Goal: Information Seeking & Learning: Learn about a topic

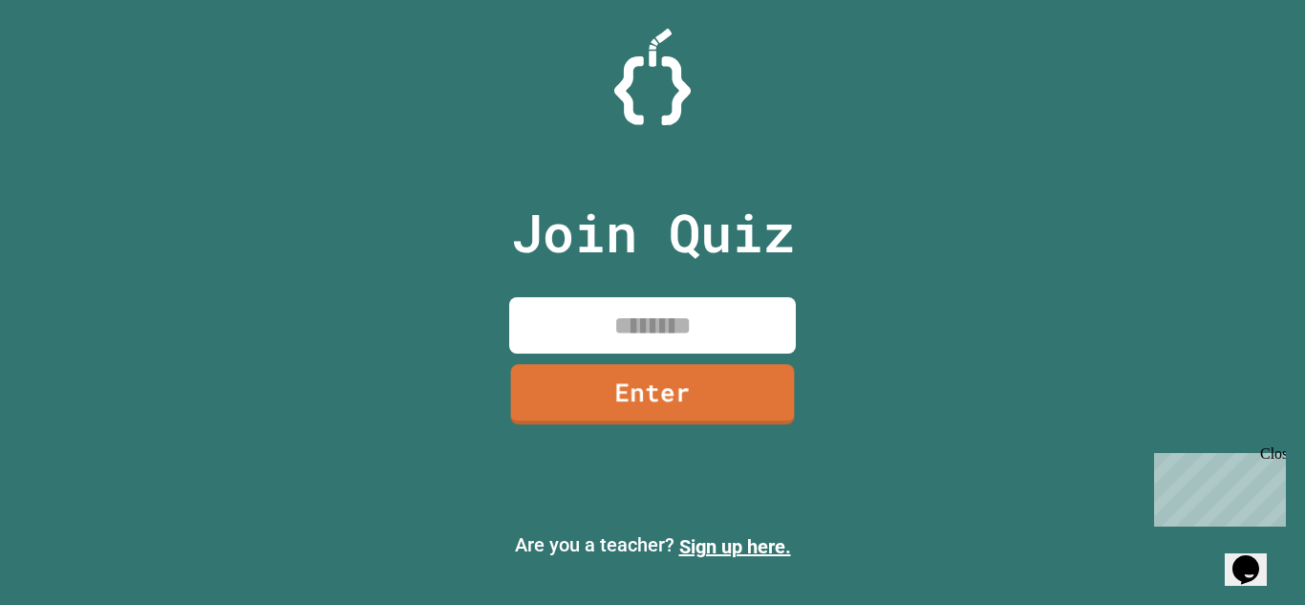
click at [674, 306] on input at bounding box center [652, 325] width 287 height 56
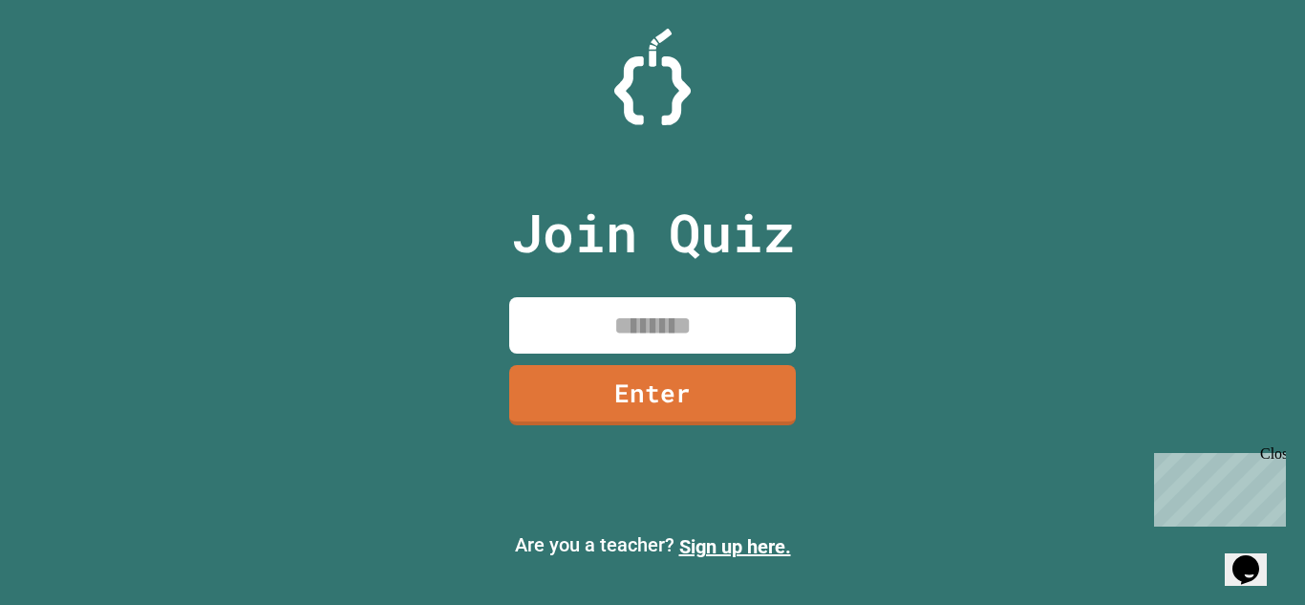
click at [663, 322] on input at bounding box center [652, 325] width 287 height 56
click at [735, 312] on input at bounding box center [652, 325] width 287 height 56
type input "********"
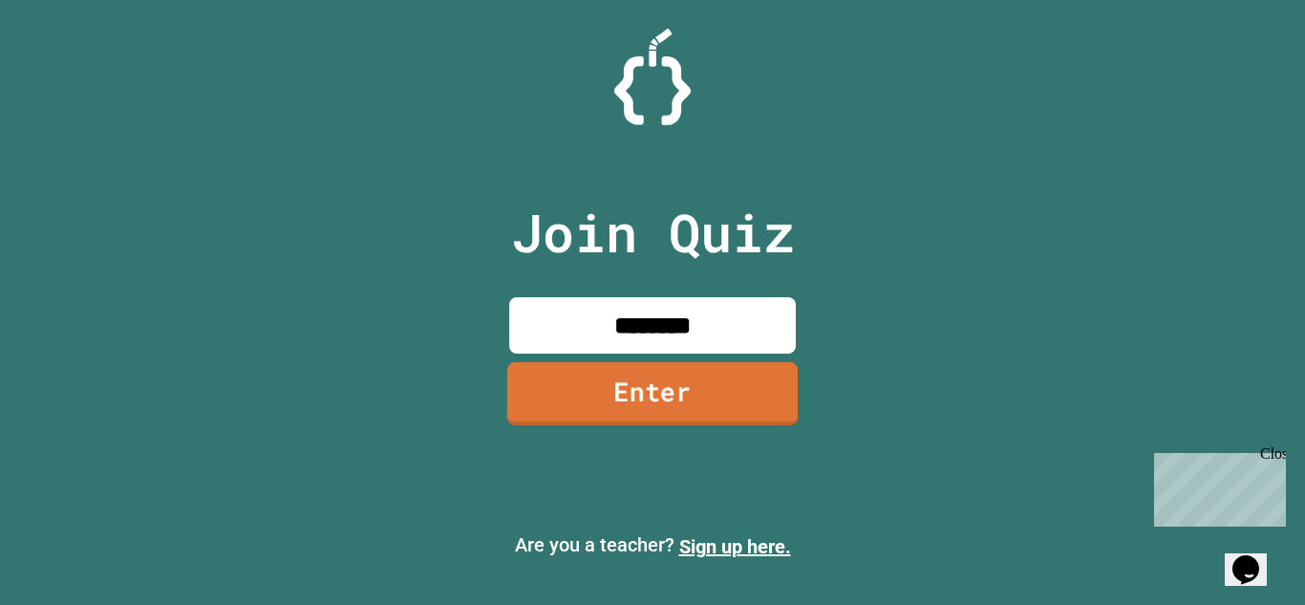
click at [672, 406] on link "Enter" at bounding box center [652, 393] width 290 height 63
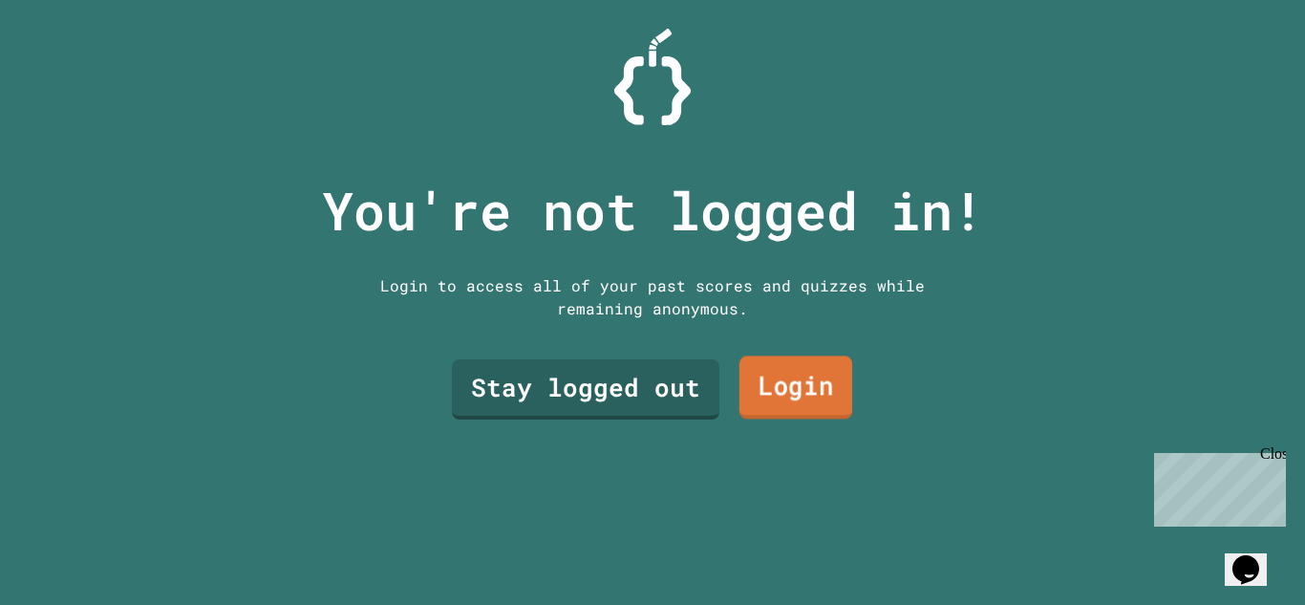
click at [752, 396] on link "Login" at bounding box center [795, 387] width 113 height 63
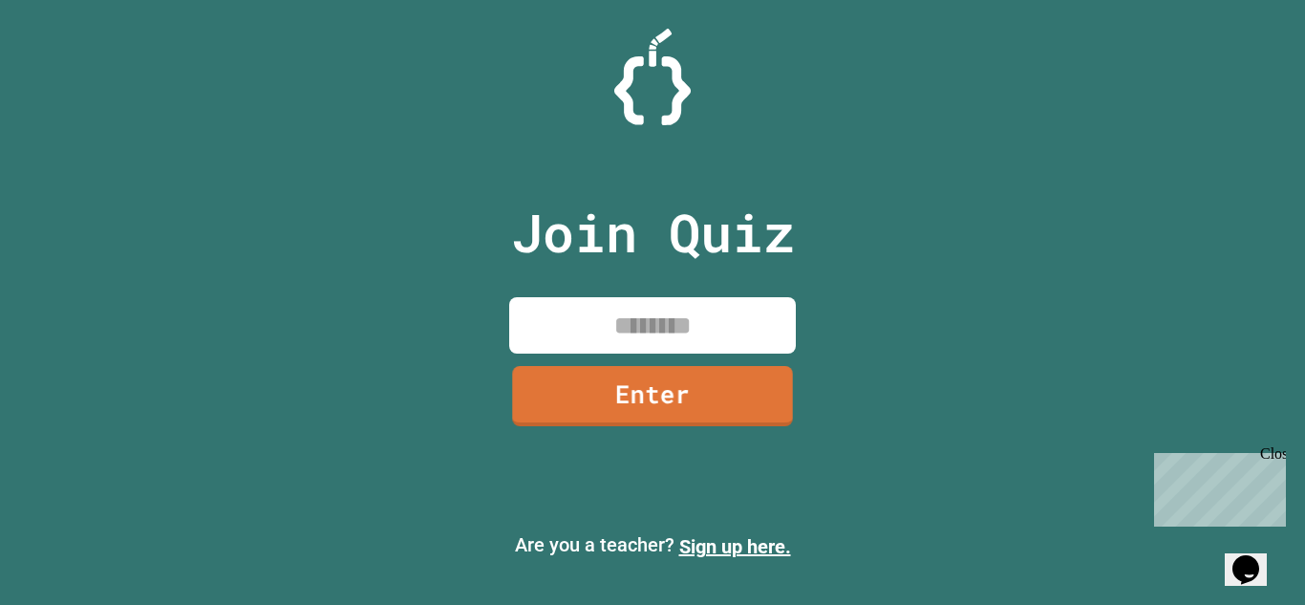
click at [629, 344] on input at bounding box center [652, 325] width 287 height 56
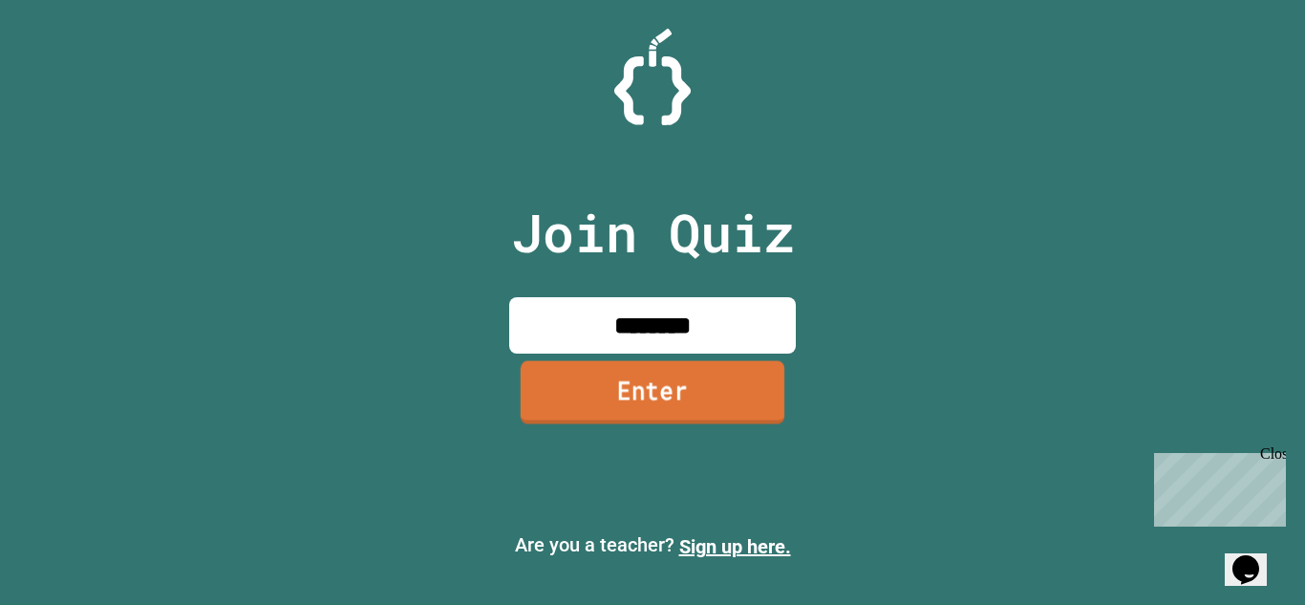
type input "********"
click at [618, 401] on link "Enter" at bounding box center [653, 391] width 264 height 63
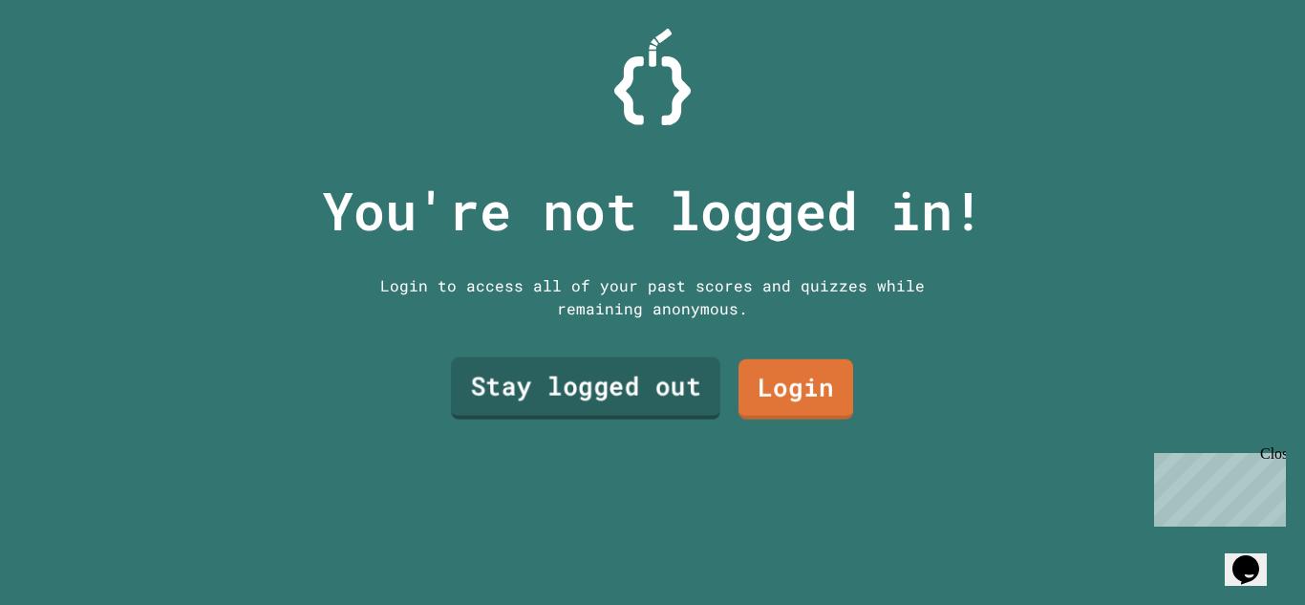
click at [647, 403] on link "Stay logged out" at bounding box center [585, 388] width 269 height 62
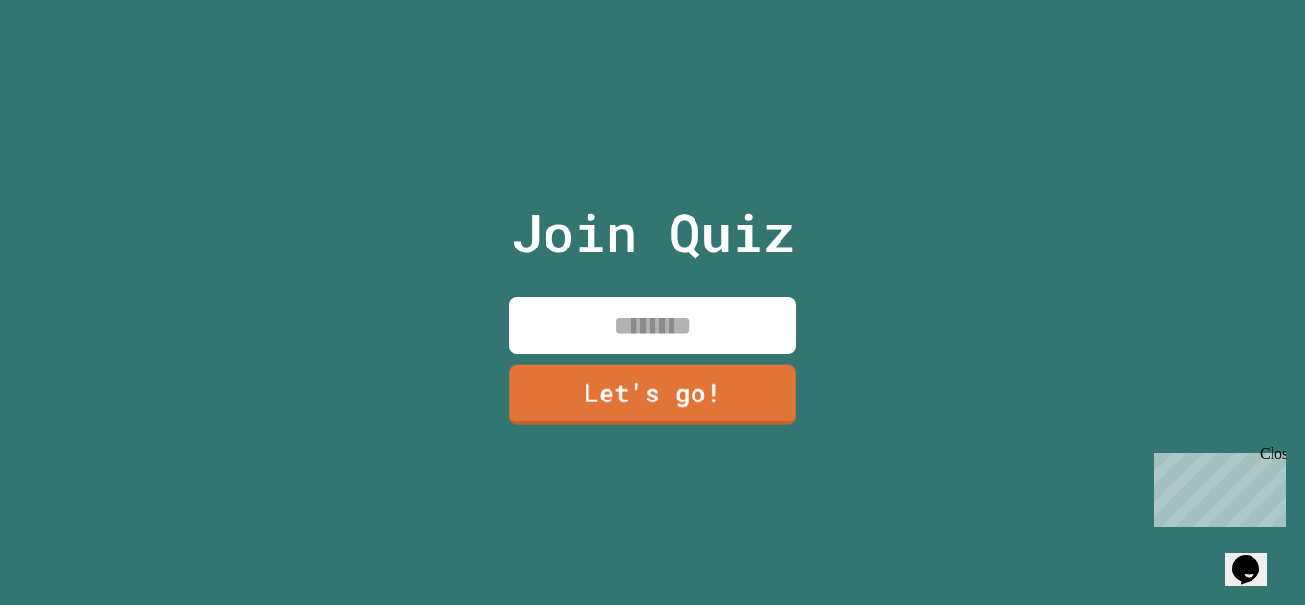
click at [653, 334] on input at bounding box center [652, 325] width 287 height 56
type input "****"
click at [685, 390] on link "Let's go!" at bounding box center [652, 392] width 283 height 63
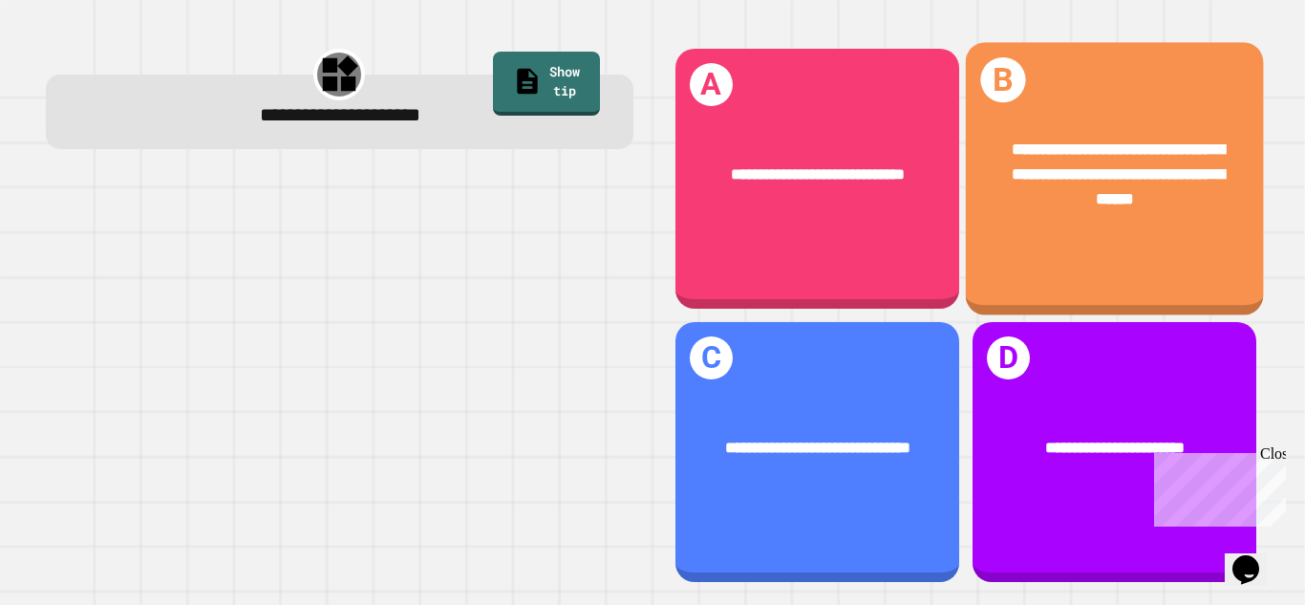
click at [1046, 186] on div "**********" at bounding box center [1114, 174] width 231 height 75
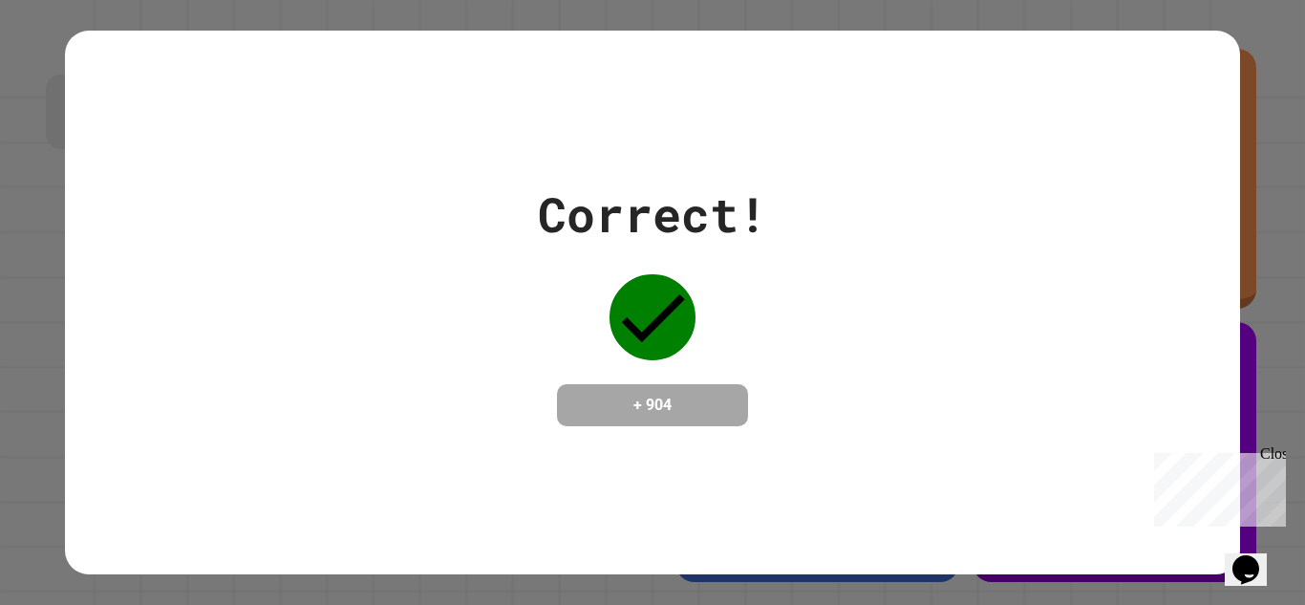
click at [798, 435] on div "Correct! + 904" at bounding box center [652, 303] width 1174 height 545
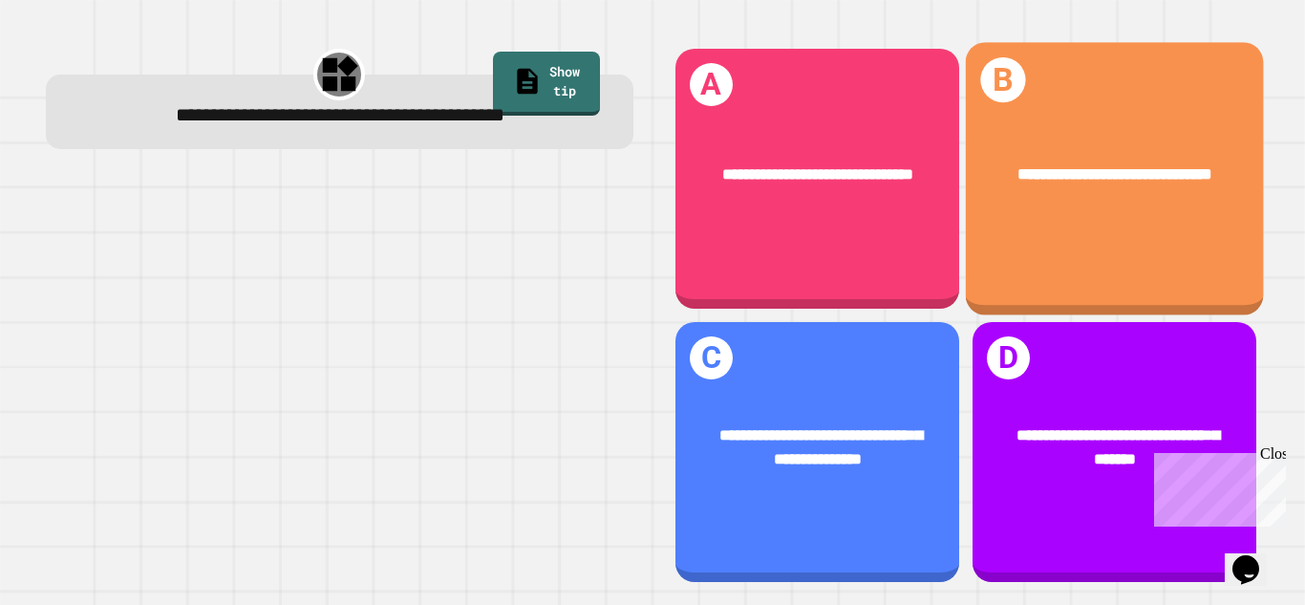
click at [1008, 286] on div "**********" at bounding box center [1114, 178] width 298 height 273
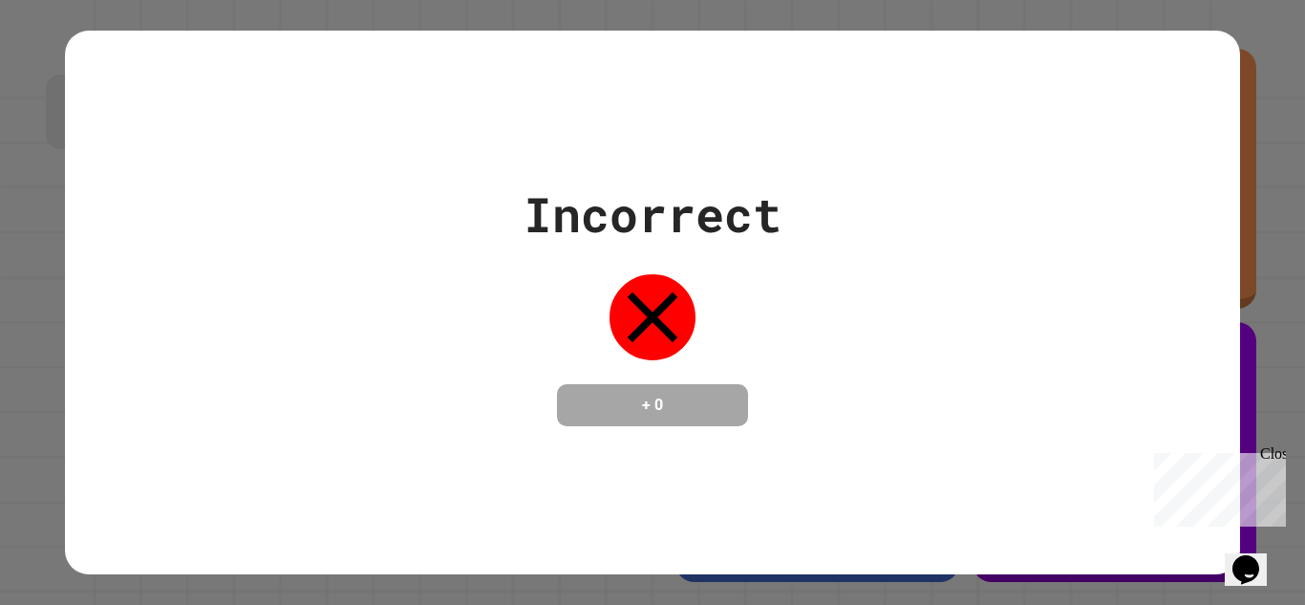
click at [924, 489] on div "Incorrect + 0" at bounding box center [652, 303] width 1174 height 545
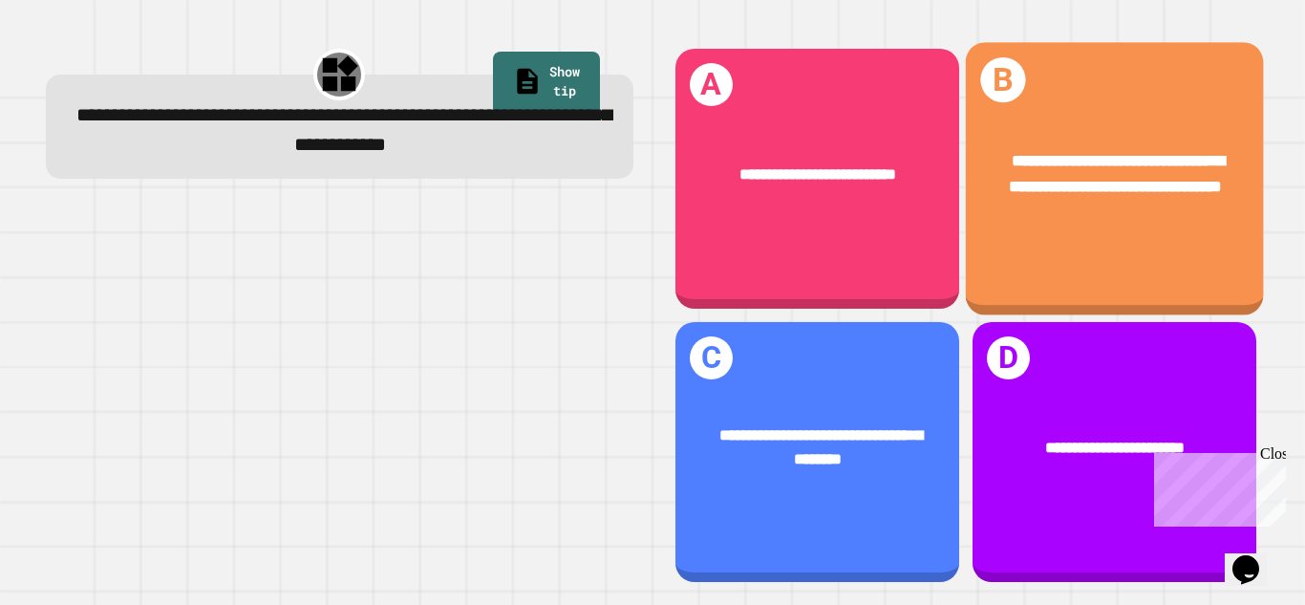
click at [1004, 291] on div "**********" at bounding box center [1114, 178] width 298 height 273
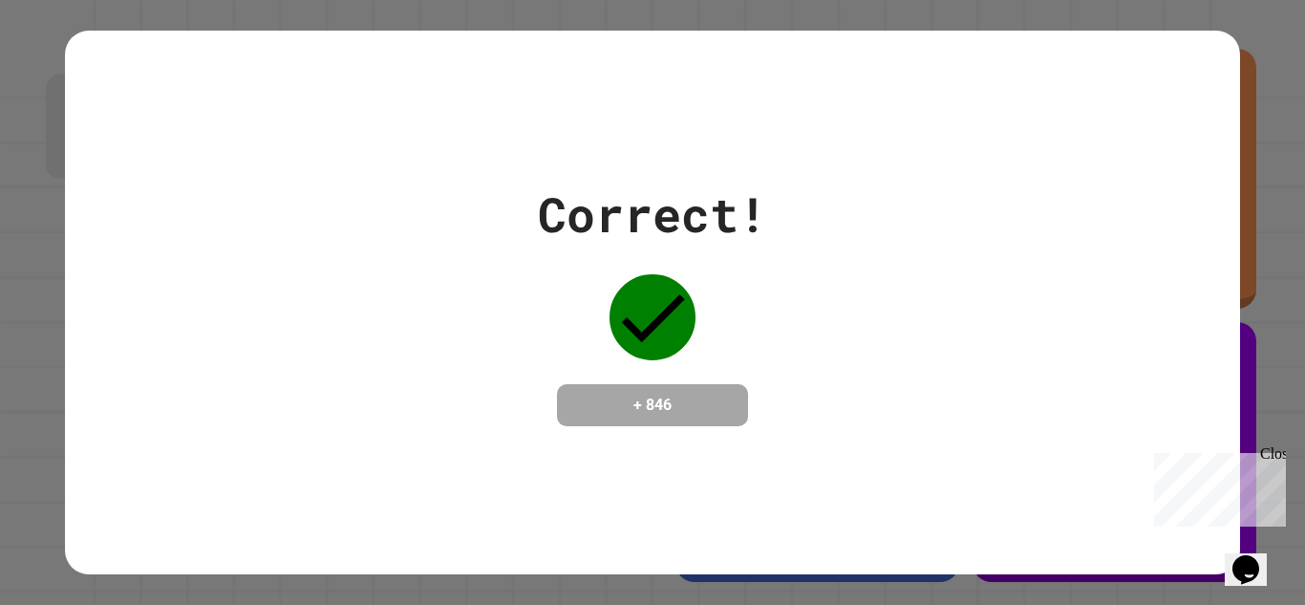
click at [898, 451] on div "Correct! + 846" at bounding box center [652, 303] width 1174 height 545
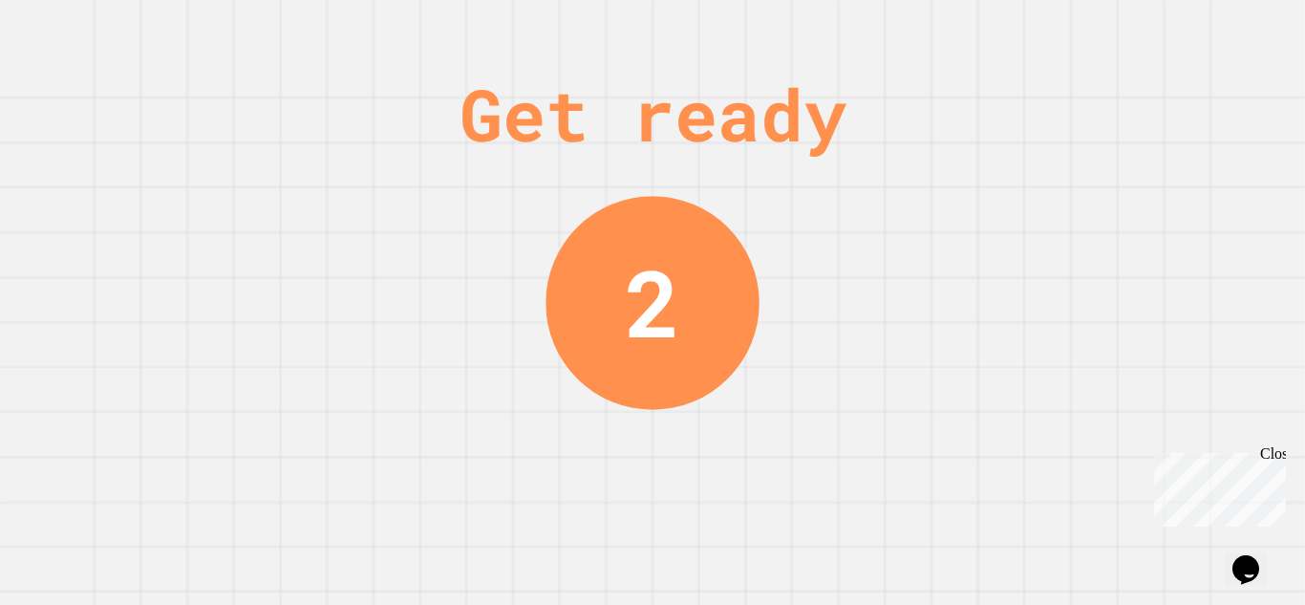
click at [653, 601] on div "Get ready 2" at bounding box center [652, 302] width 143 height 605
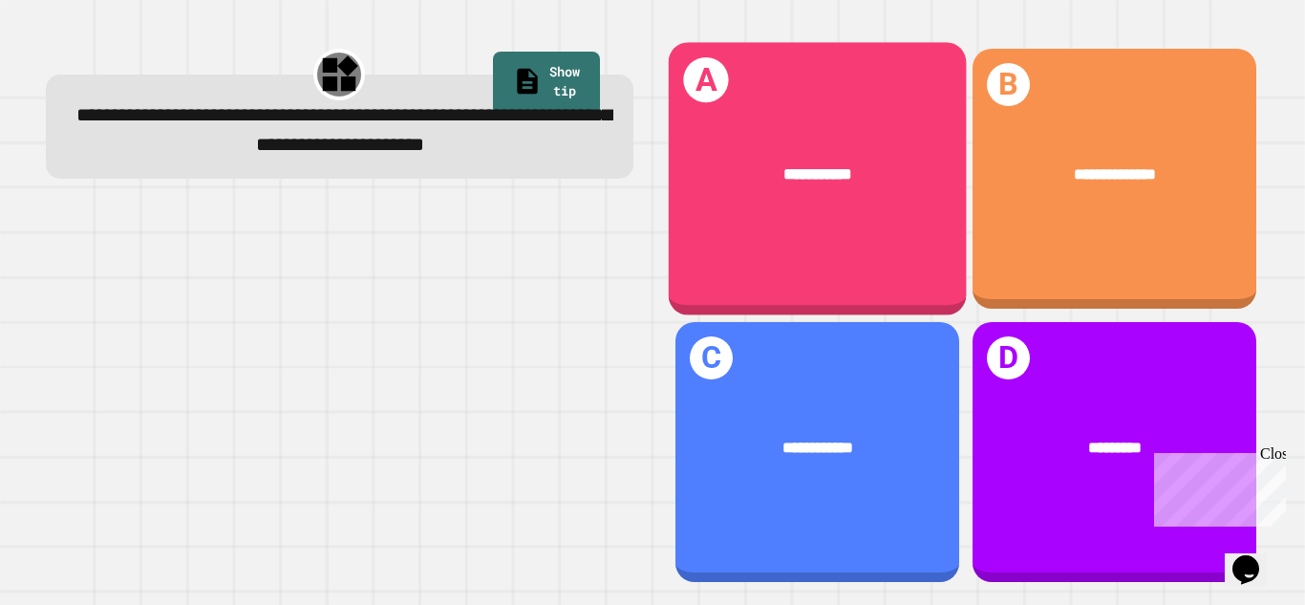
click at [775, 111] on div "**********" at bounding box center [817, 178] width 298 height 273
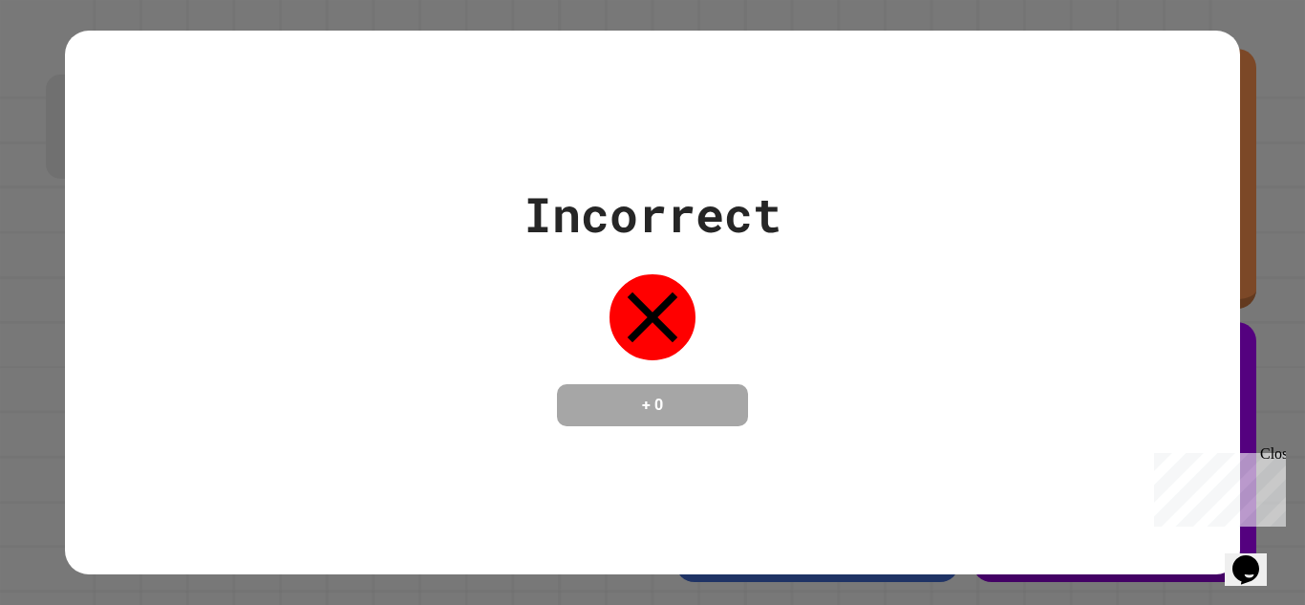
click at [774, 496] on div "Incorrect + 0" at bounding box center [652, 303] width 1174 height 545
click at [881, 121] on div "Incorrect + 0" at bounding box center [652, 303] width 1174 height 545
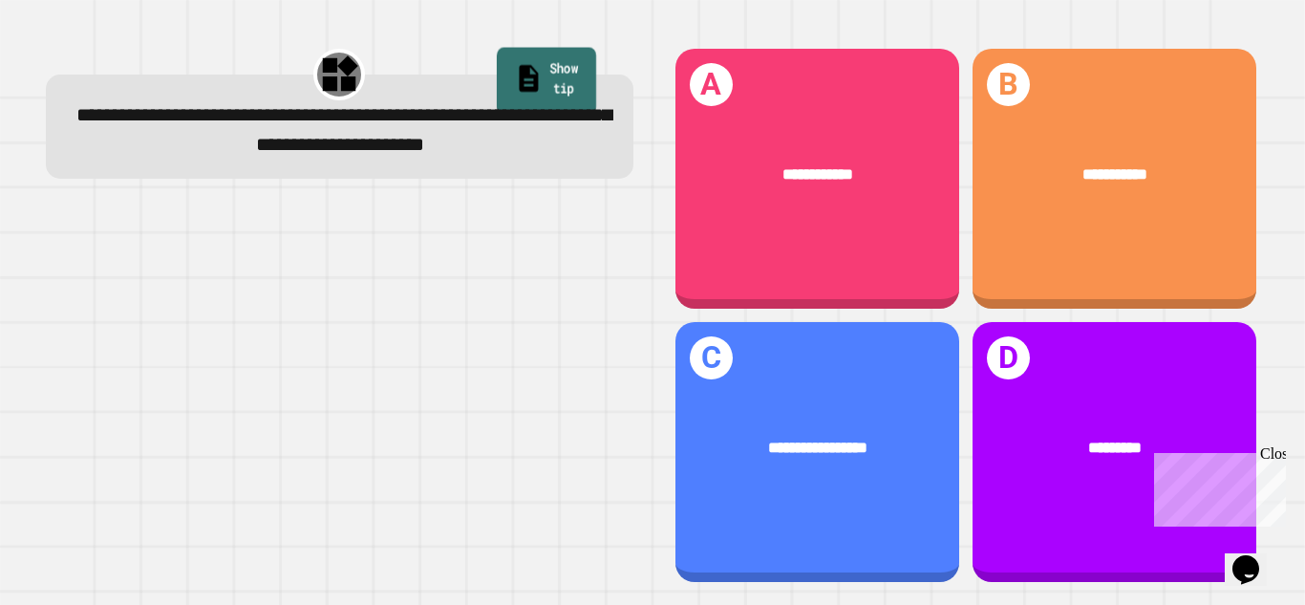
click at [589, 62] on link "Show tip" at bounding box center [546, 80] width 99 height 67
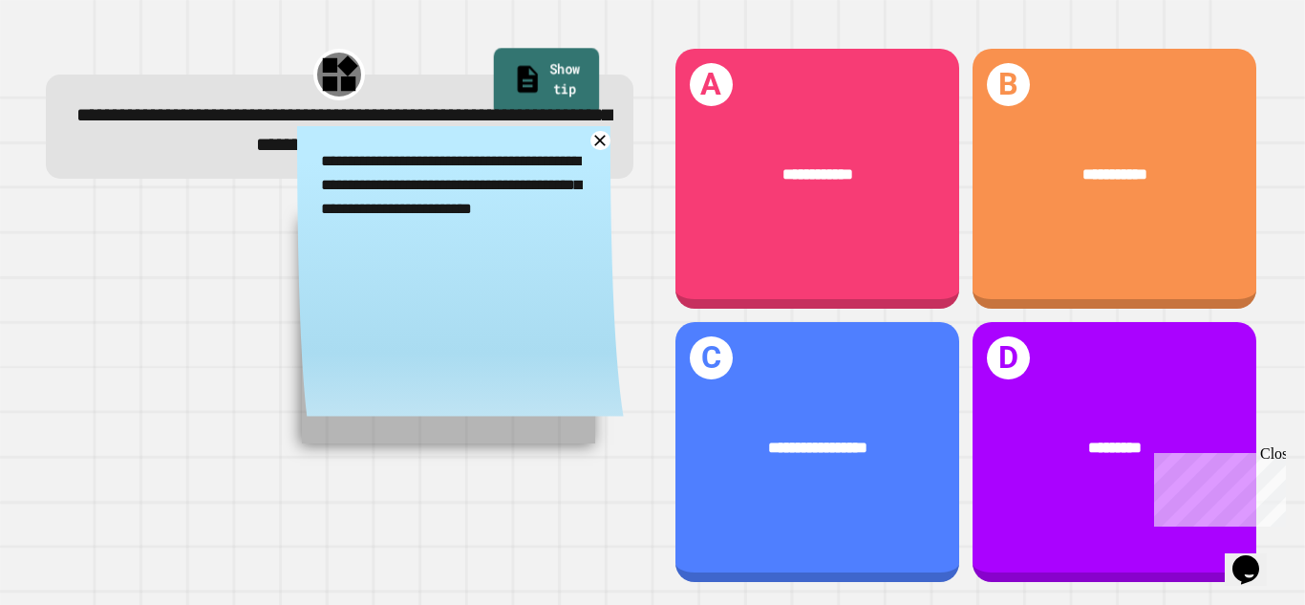
click at [585, 73] on link "Show tip" at bounding box center [545, 81] width 105 height 67
click at [600, 147] on icon at bounding box center [599, 140] width 13 height 13
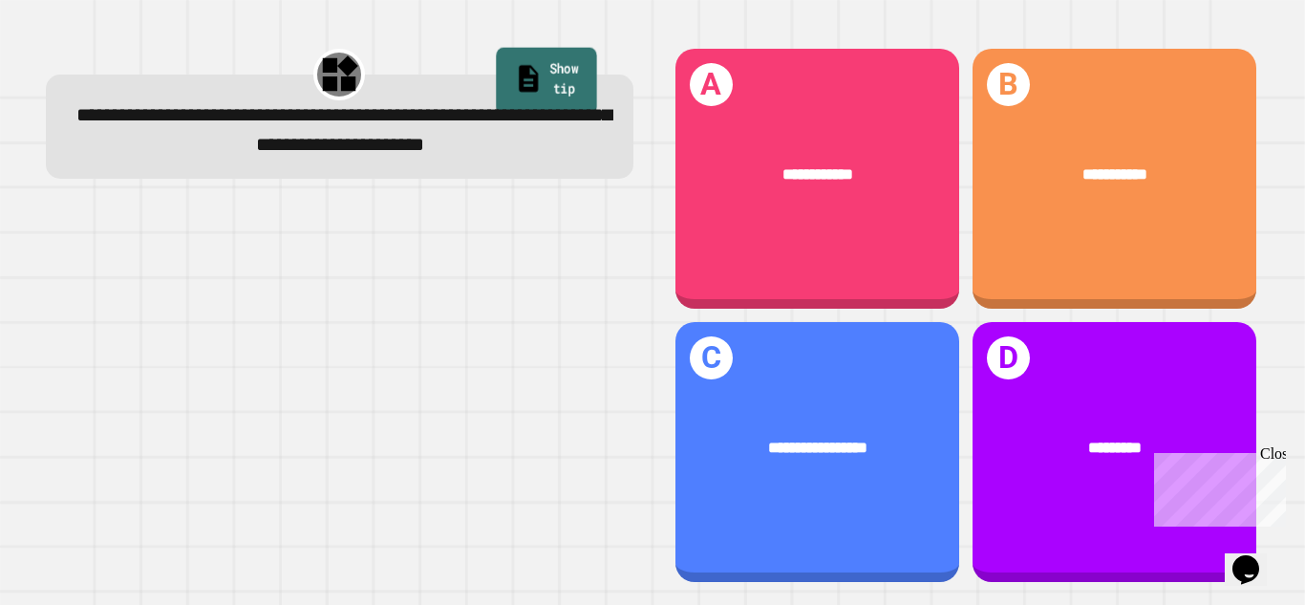
click at [526, 62] on link "Show tip" at bounding box center [546, 80] width 100 height 67
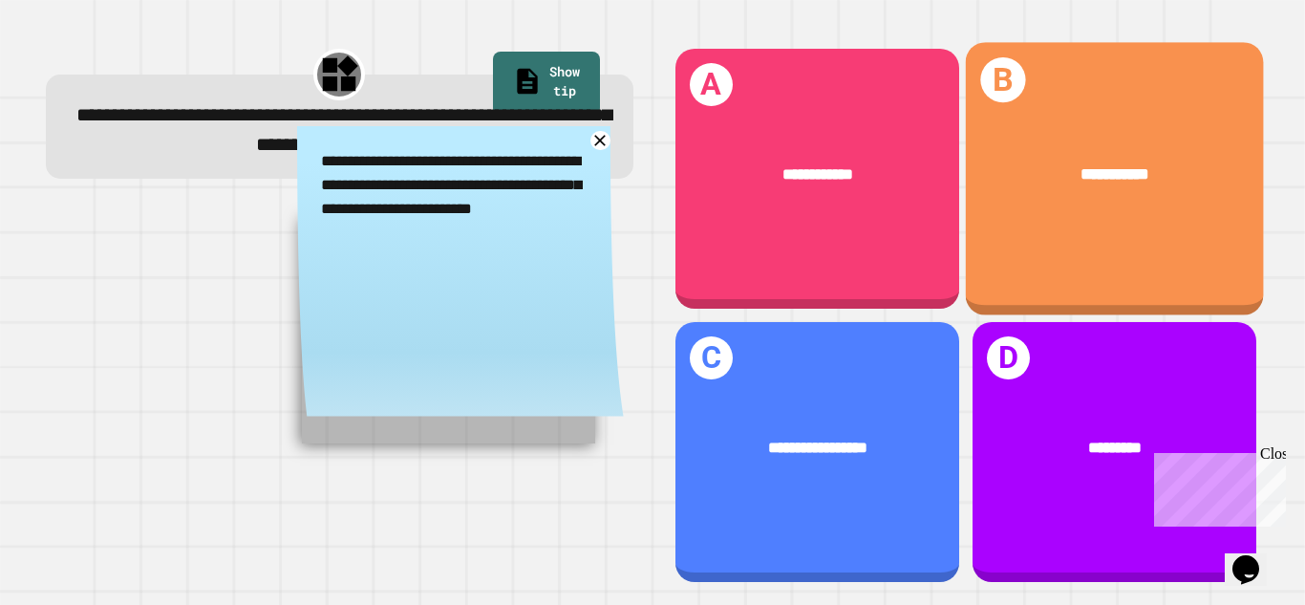
click at [995, 213] on div "**********" at bounding box center [1114, 173] width 298 height 91
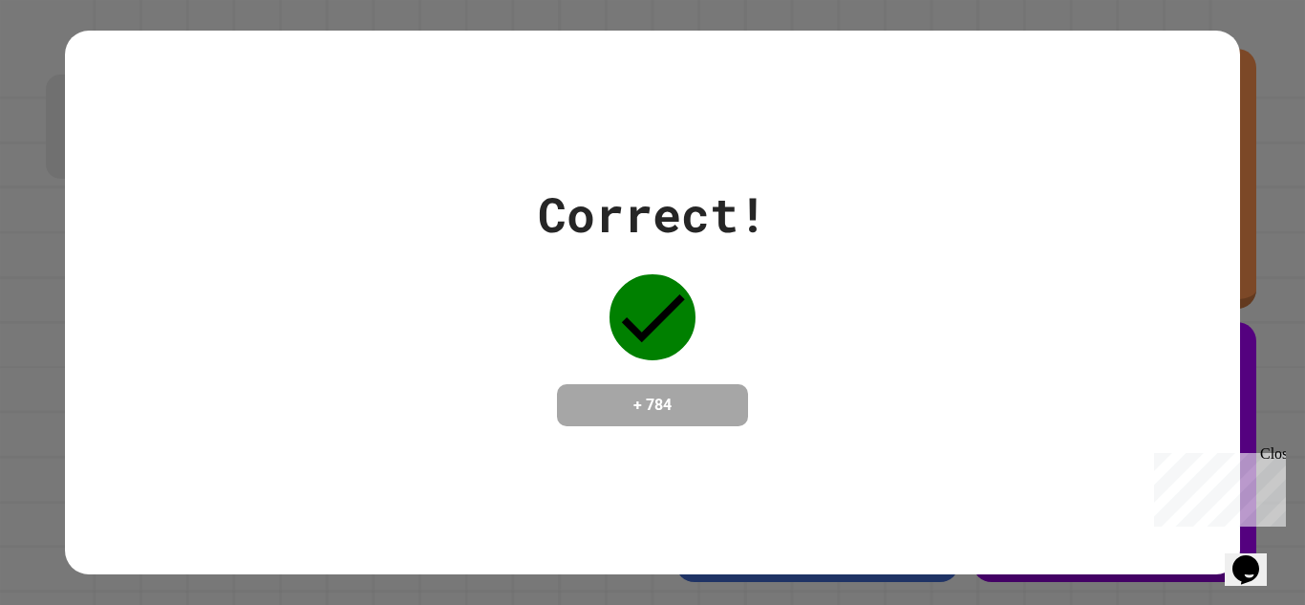
click at [995, 213] on div "Correct! + 784" at bounding box center [652, 302] width 1174 height 247
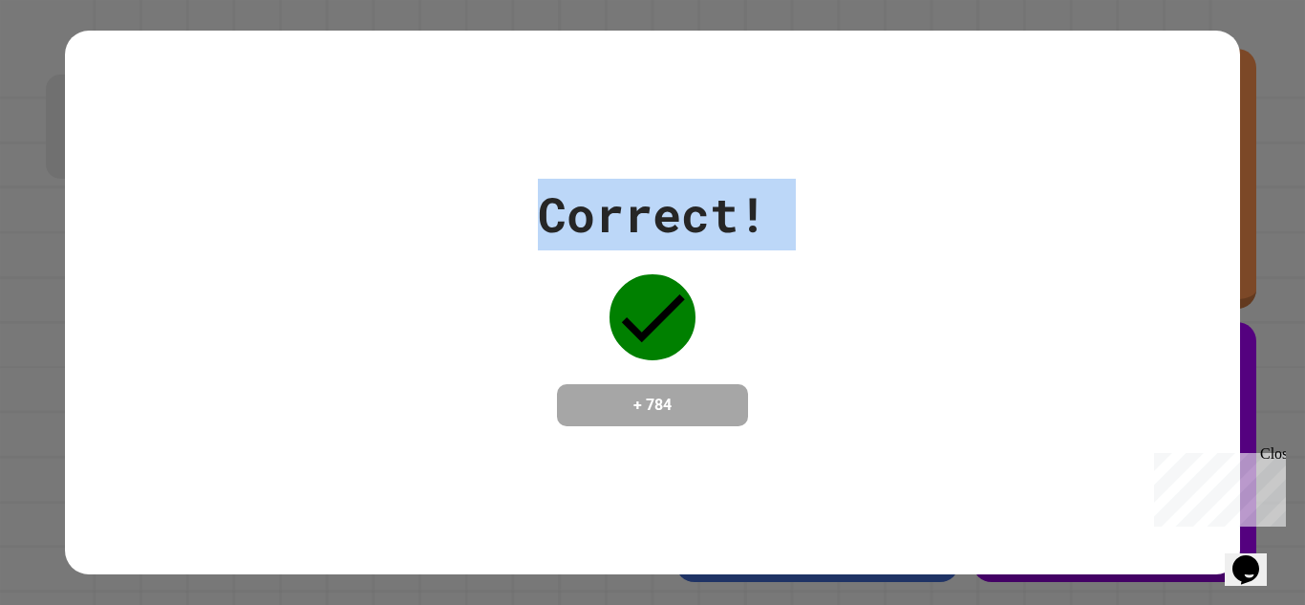
click at [995, 213] on div "Correct! + 784" at bounding box center [652, 302] width 1174 height 247
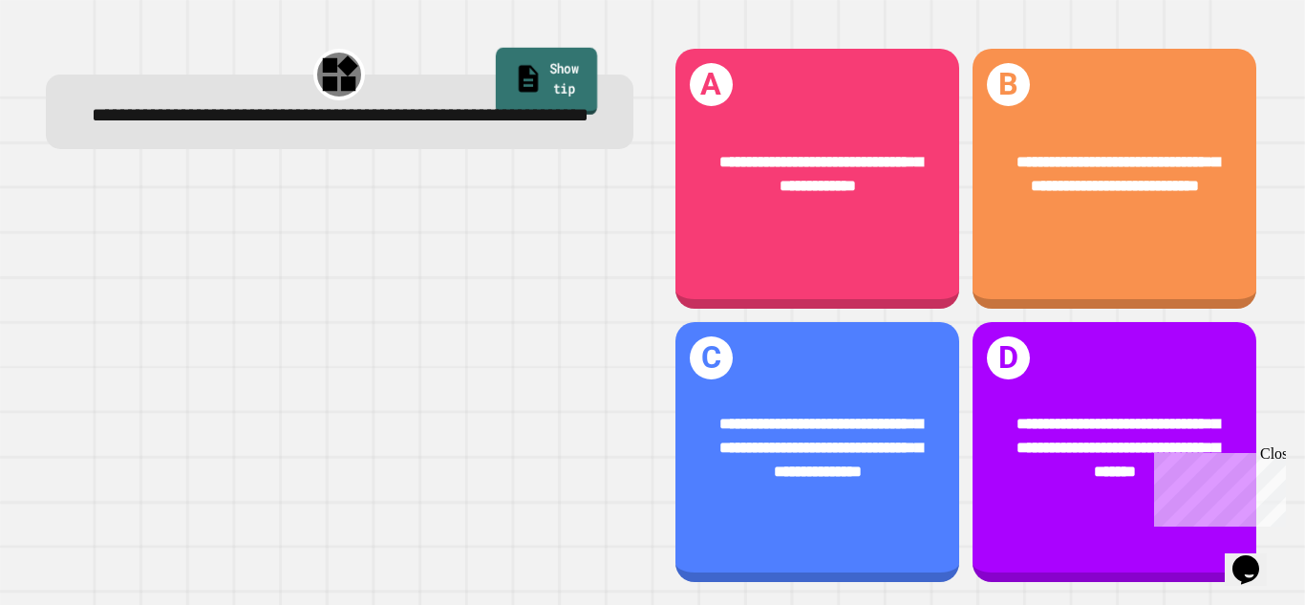
click at [537, 82] on link "Show tip" at bounding box center [546, 81] width 101 height 67
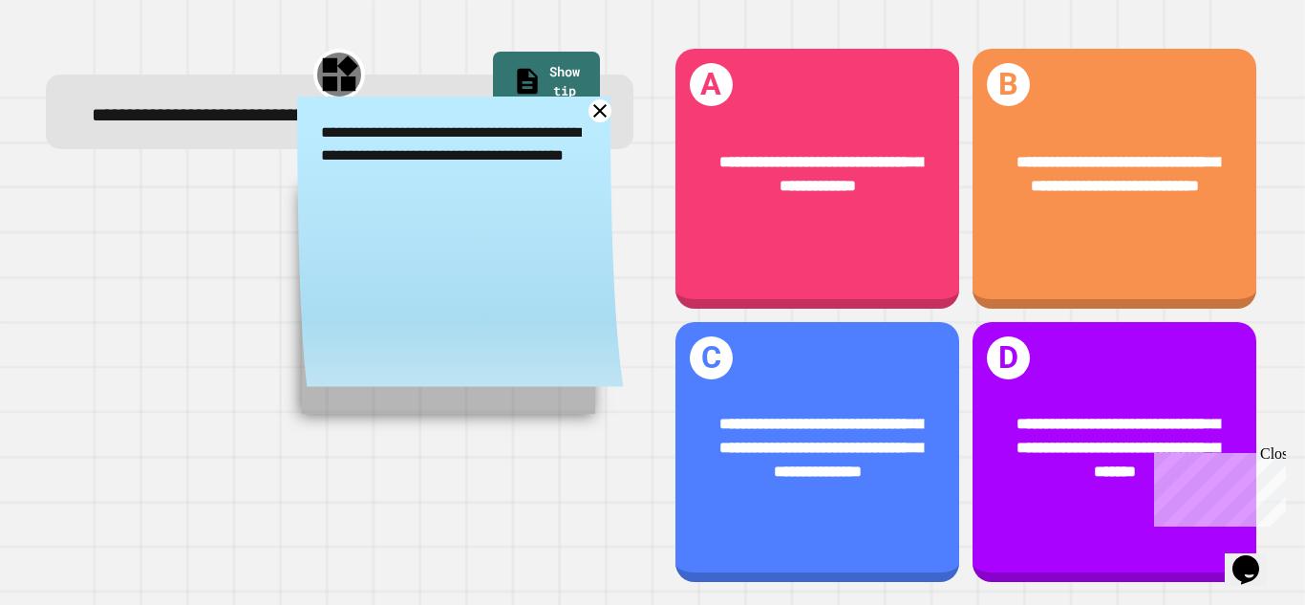
click at [603, 123] on icon at bounding box center [601, 111] width 24 height 24
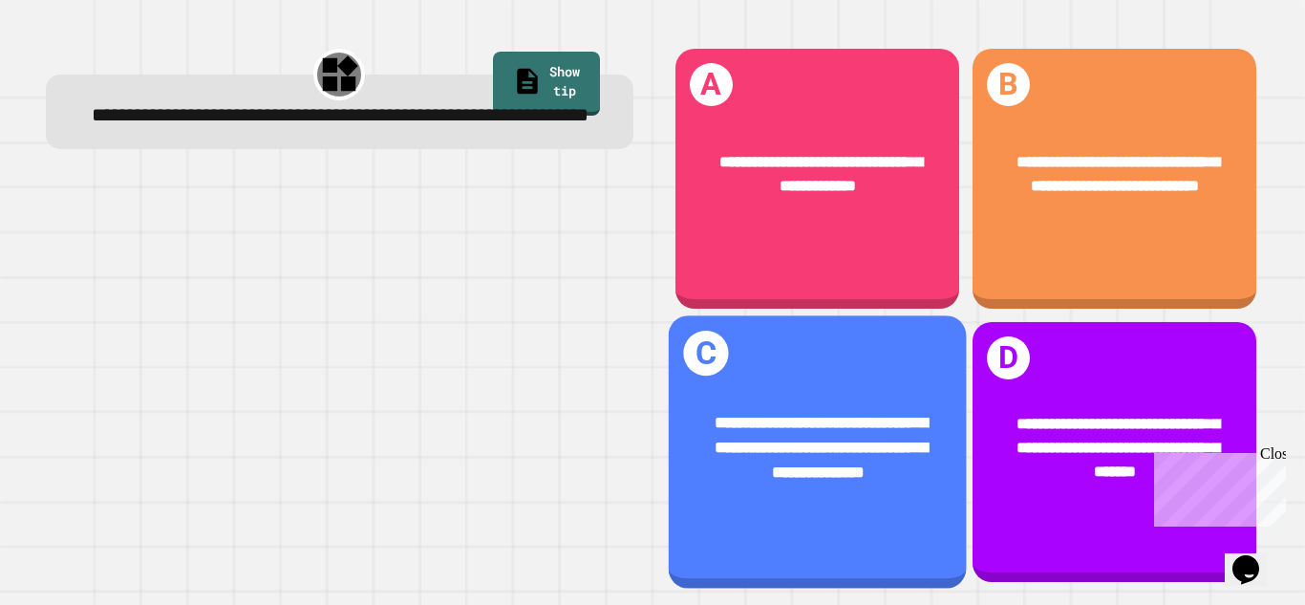
click at [835, 385] on div "**********" at bounding box center [817, 446] width 298 height 140
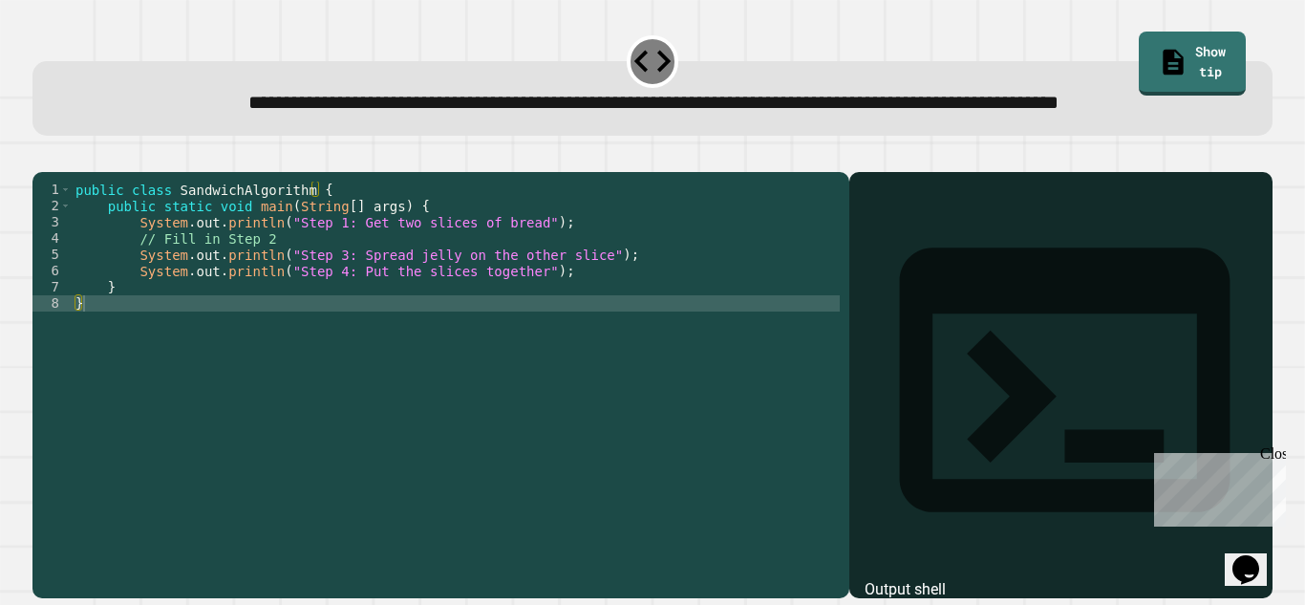
click at [538, 313] on div "public class SandwichAlgorithm { public static void main ( String [ ] args ) { …" at bounding box center [456, 360] width 768 height 357
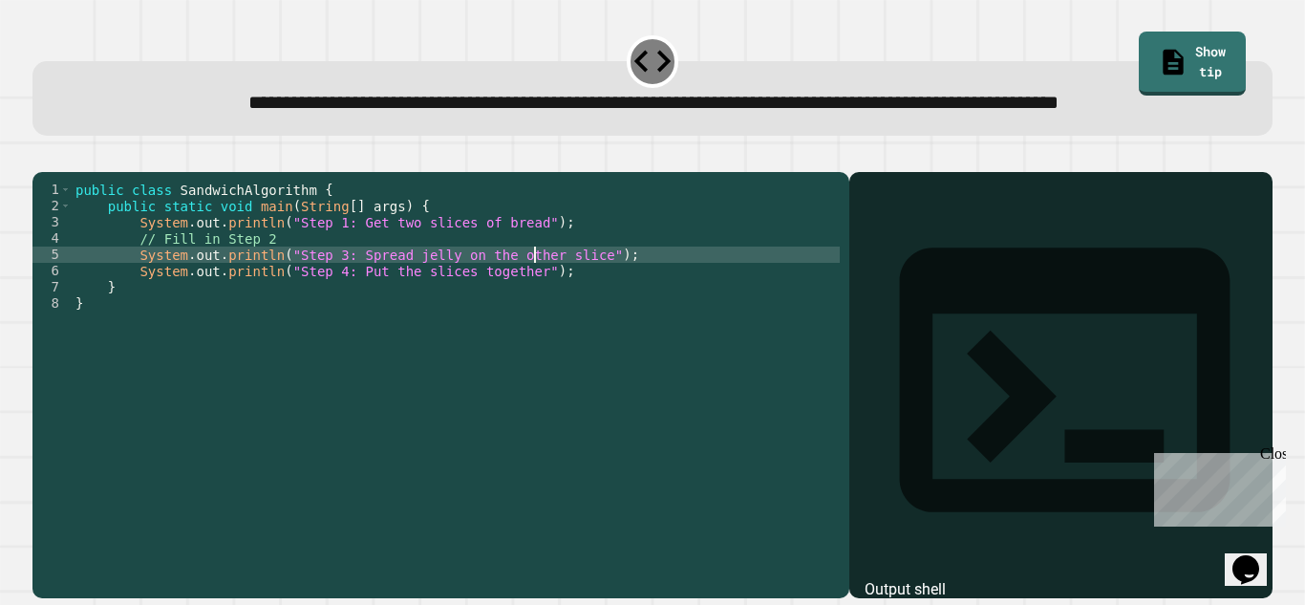
click at [540, 320] on div "public class SandwichAlgorithm { public static void main ( String [ ] args ) { …" at bounding box center [456, 360] width 768 height 357
click at [496, 300] on div "public class SandwichAlgorithm { public static void main ( String [ ] args ) { …" at bounding box center [456, 360] width 768 height 357
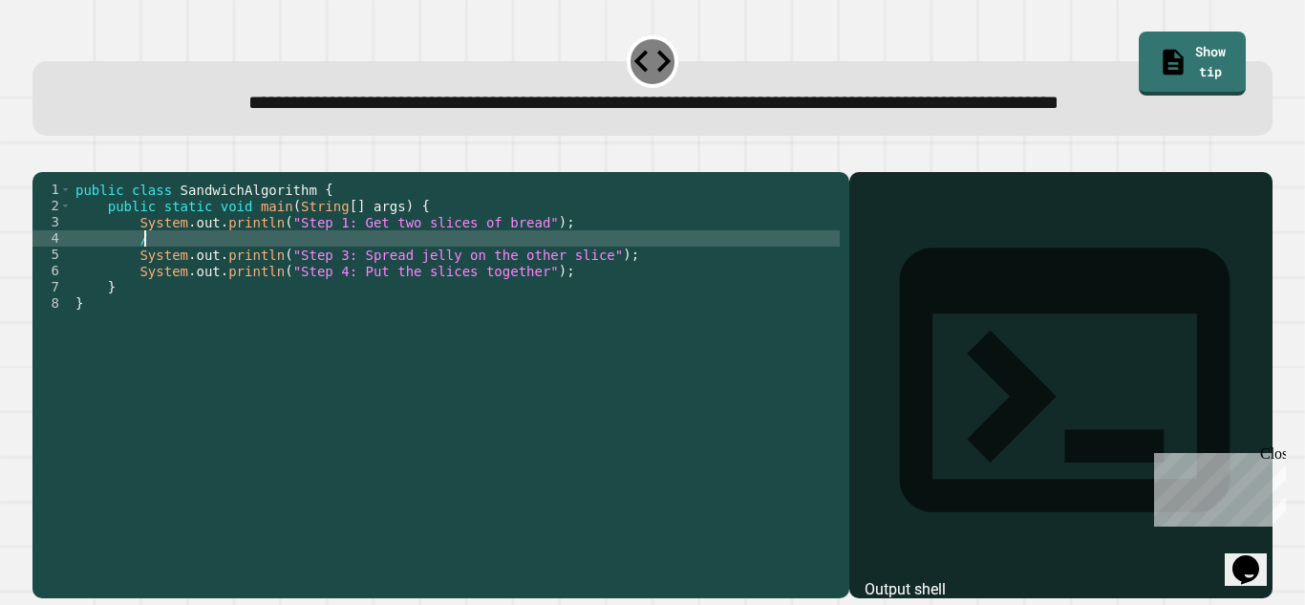
type textarea "*"
type textarea "**********"
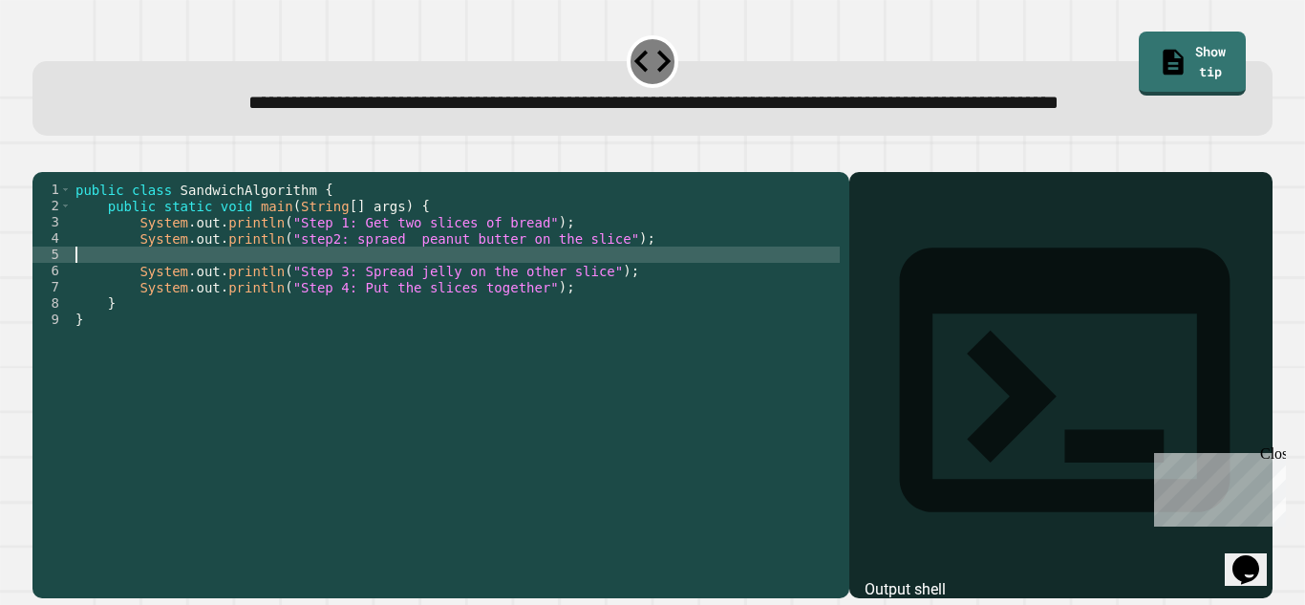
scroll to position [0, 0]
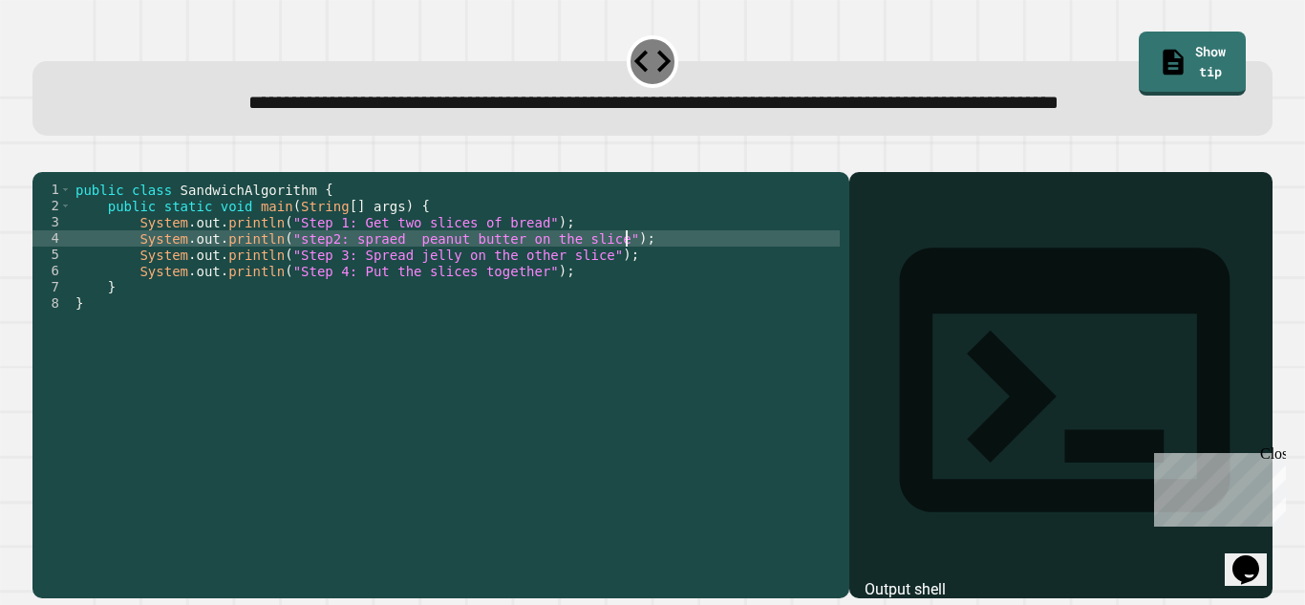
type textarea "**********"
click at [42, 157] on icon "button" at bounding box center [42, 157] width 0 height 0
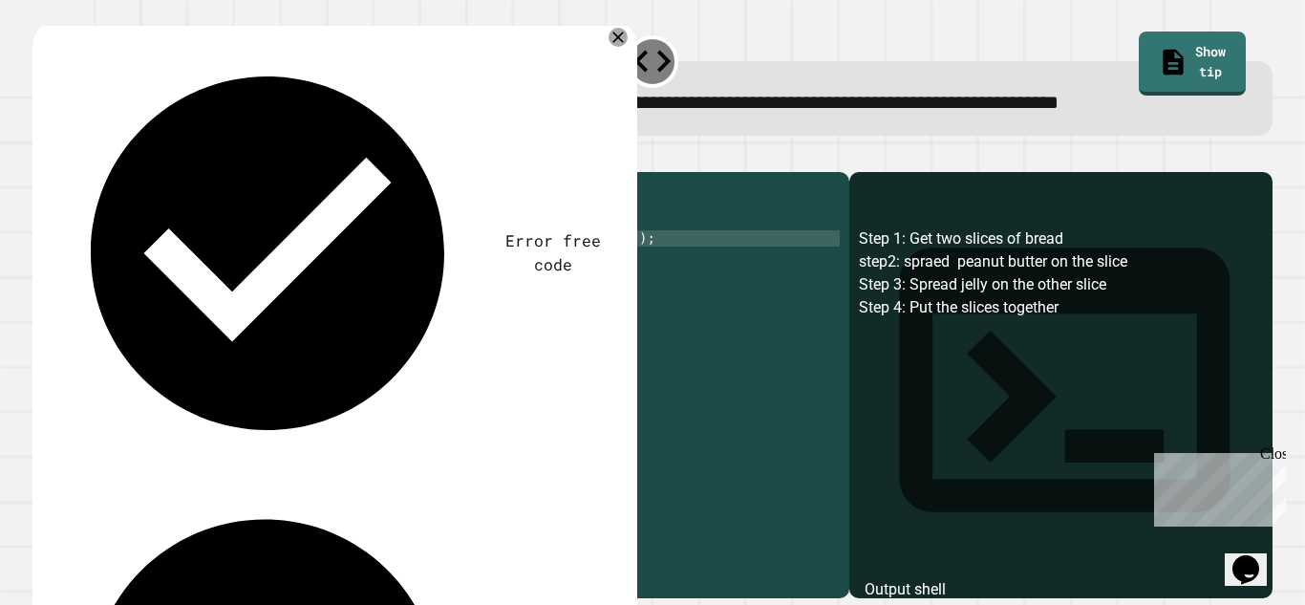
click at [532, 297] on div "public class SandwichAlgorithm { public static void main ( String [ ] args ) { …" at bounding box center [456, 360] width 768 height 357
click at [521, 295] on div "public class SandwichAlgorithm { public static void main ( String [ ] args ) { …" at bounding box center [456, 360] width 768 height 357
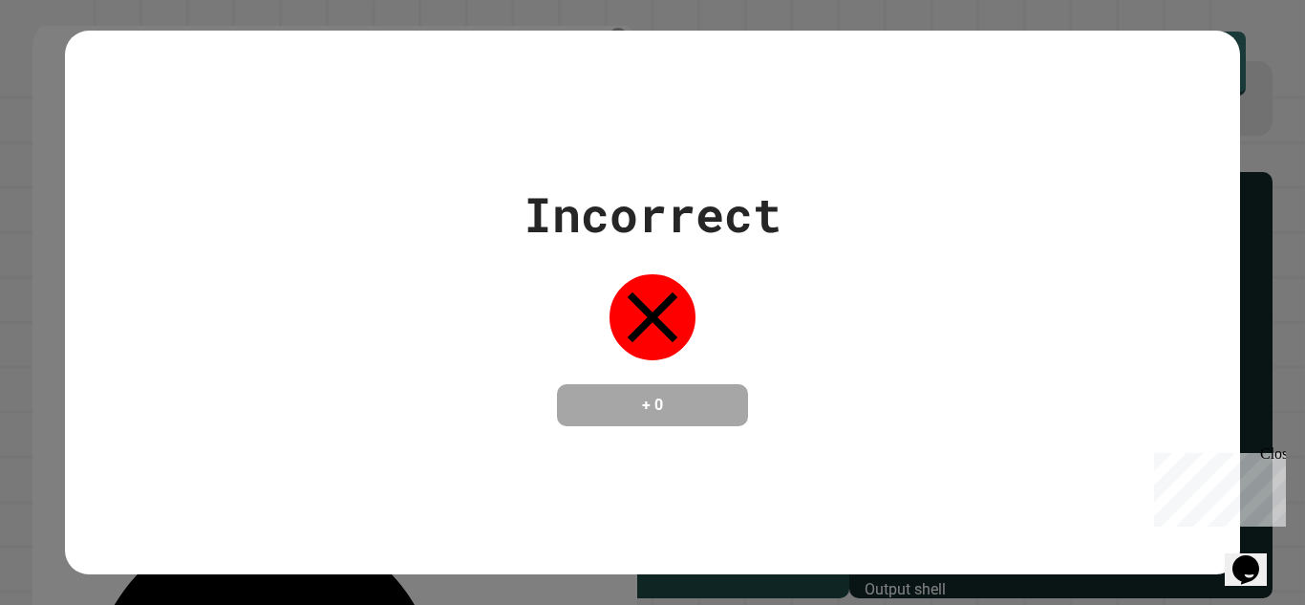
click at [615, 296] on icon at bounding box center [653, 317] width 86 height 86
click at [525, 311] on div "Incorrect + 0" at bounding box center [653, 302] width 258 height 247
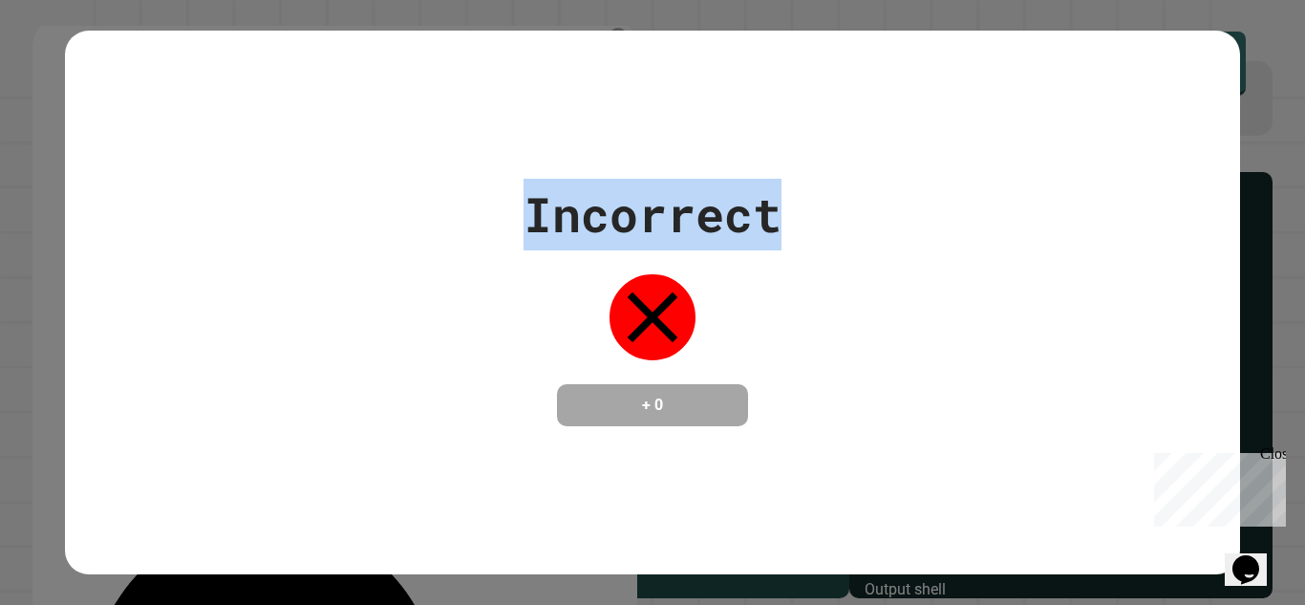
click at [525, 311] on div "Incorrect + 0" at bounding box center [653, 302] width 258 height 247
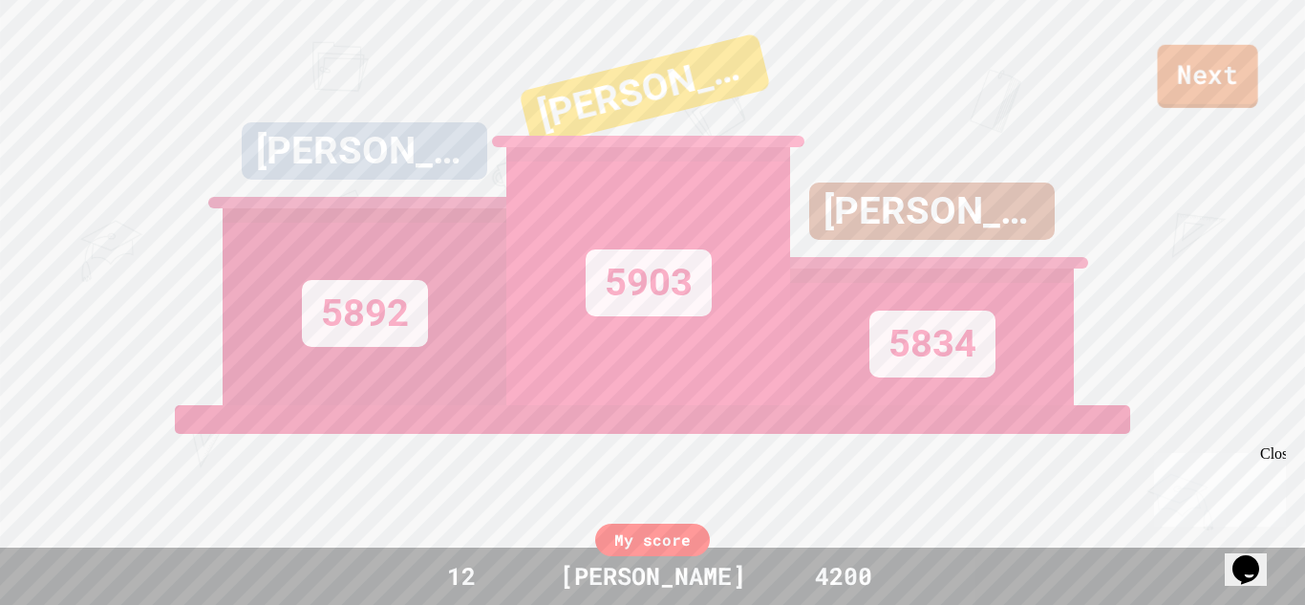
click at [1212, 81] on link "Next" at bounding box center [1207, 76] width 100 height 63
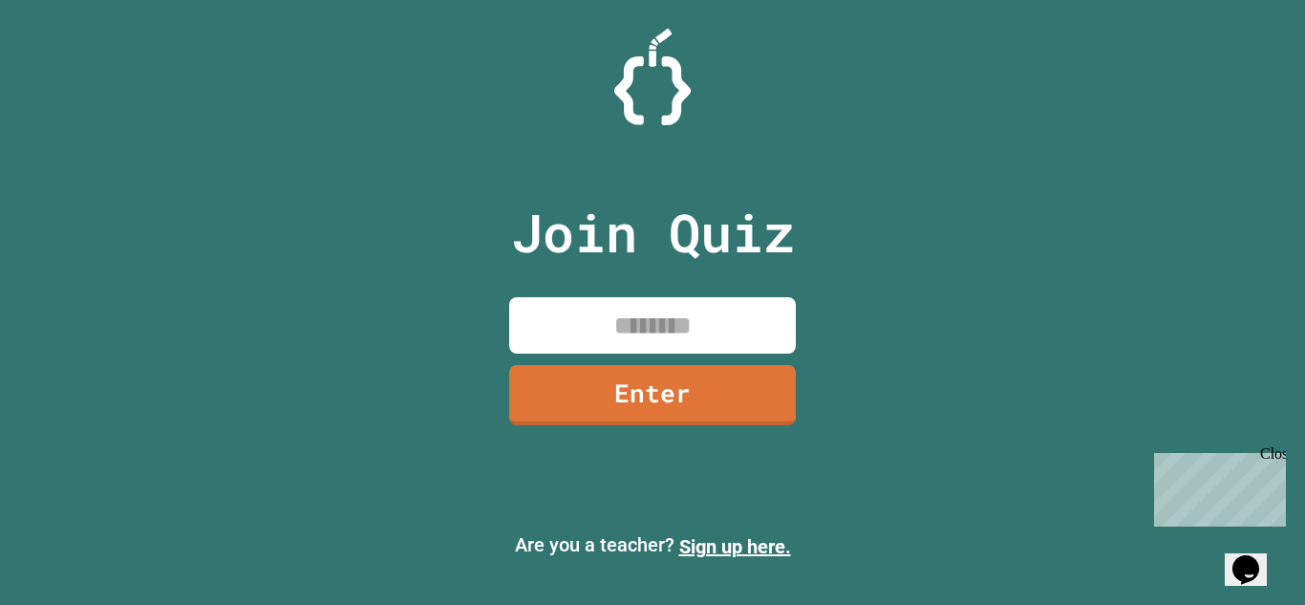
click at [788, 218] on p "Join Quiz" at bounding box center [653, 232] width 284 height 79
click at [676, 352] on input at bounding box center [652, 325] width 287 height 56
type input "********"
click at [648, 382] on link "Enter" at bounding box center [652, 393] width 291 height 63
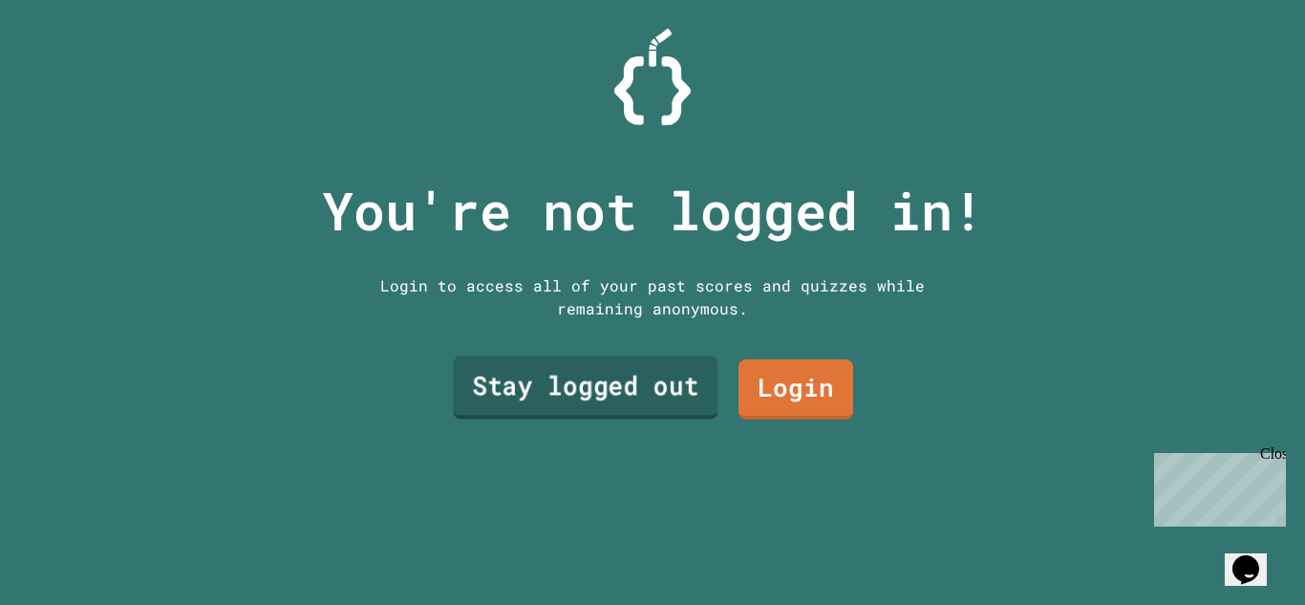
click at [641, 385] on link "Stay logged out" at bounding box center [585, 387] width 265 height 63
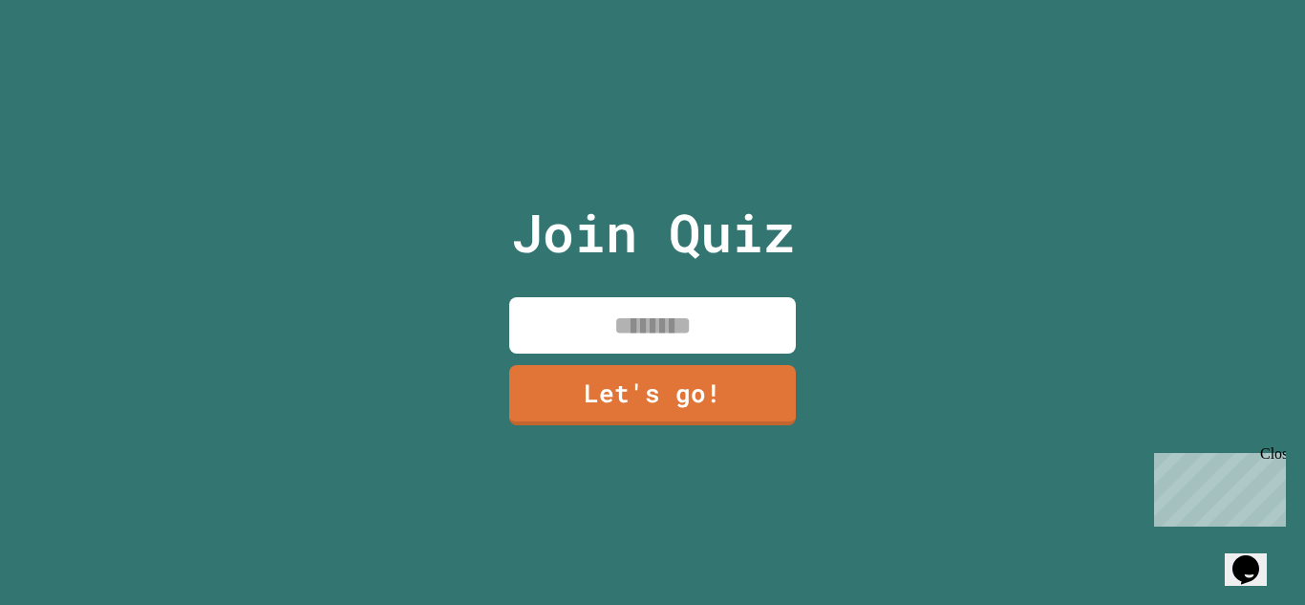
click at [608, 334] on input at bounding box center [652, 325] width 287 height 56
type input "****"
click at [647, 387] on link "Let's go!" at bounding box center [653, 392] width 278 height 63
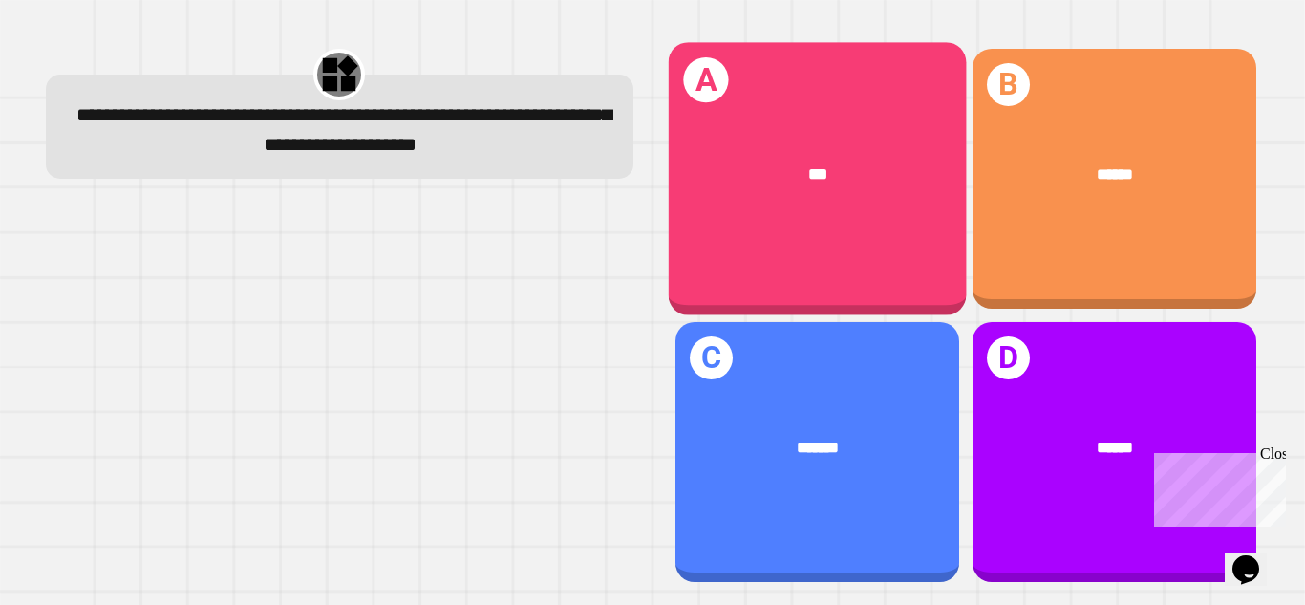
click at [778, 231] on div "A ***" at bounding box center [817, 178] width 298 height 273
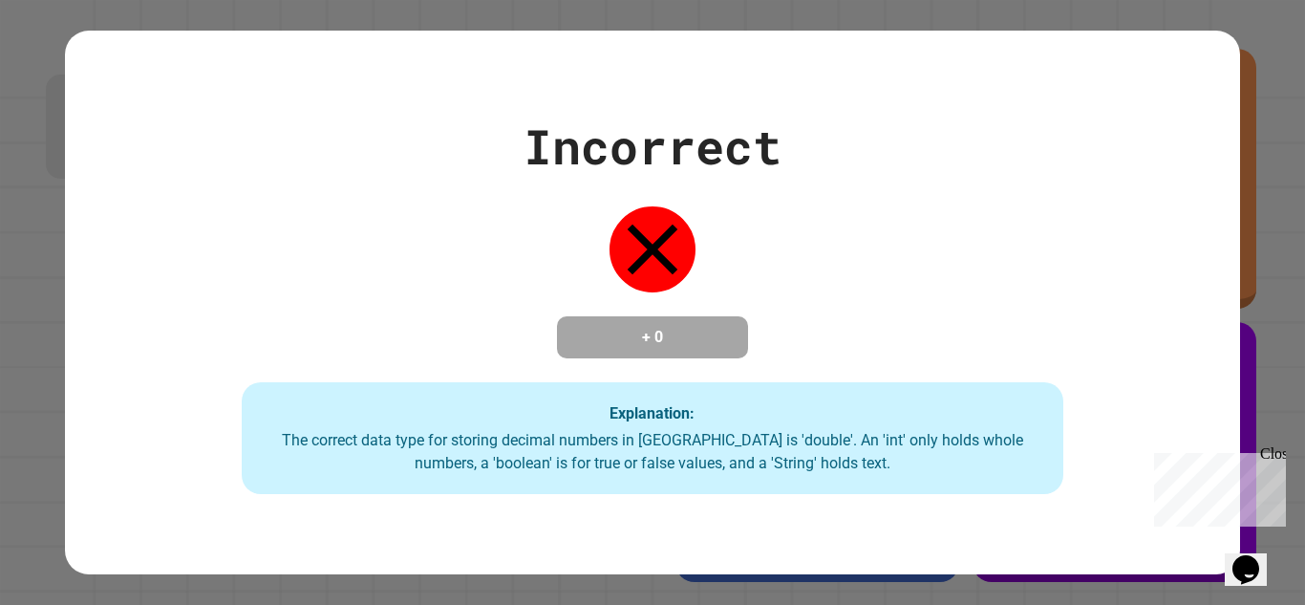
click at [769, 509] on div "Incorrect + 0 Explanation: The correct data type for storing decimal numbers in…" at bounding box center [652, 303] width 1174 height 545
click at [440, 514] on div "Incorrect + 0 Explanation: The correct data type for storing decimal numbers in…" at bounding box center [652, 303] width 1174 height 545
click at [414, 316] on div "Incorrect + 0 Explanation: The correct data type for storing decimal numbers in…" at bounding box center [652, 303] width 1174 height 384
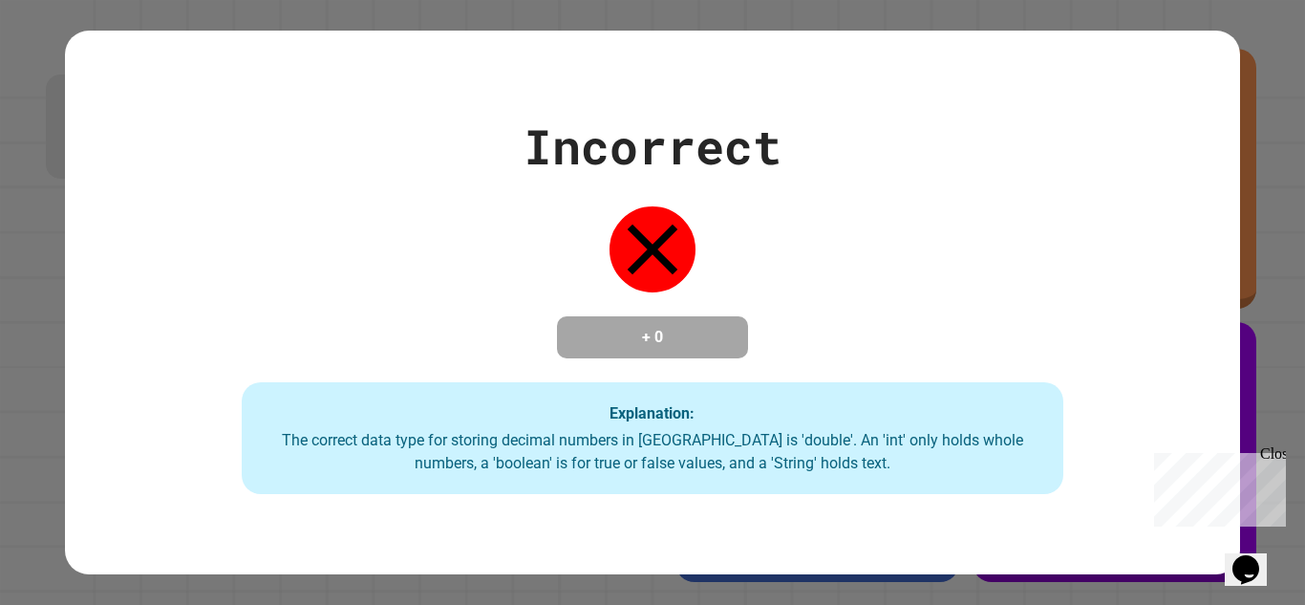
click at [414, 316] on div "Incorrect + 0 Explanation: The correct data type for storing decimal numbers in…" at bounding box center [652, 303] width 1174 height 384
click at [657, 295] on div "Incorrect + 0 Explanation: The correct data type for storing decimal numbers in…" at bounding box center [652, 303] width 1174 height 384
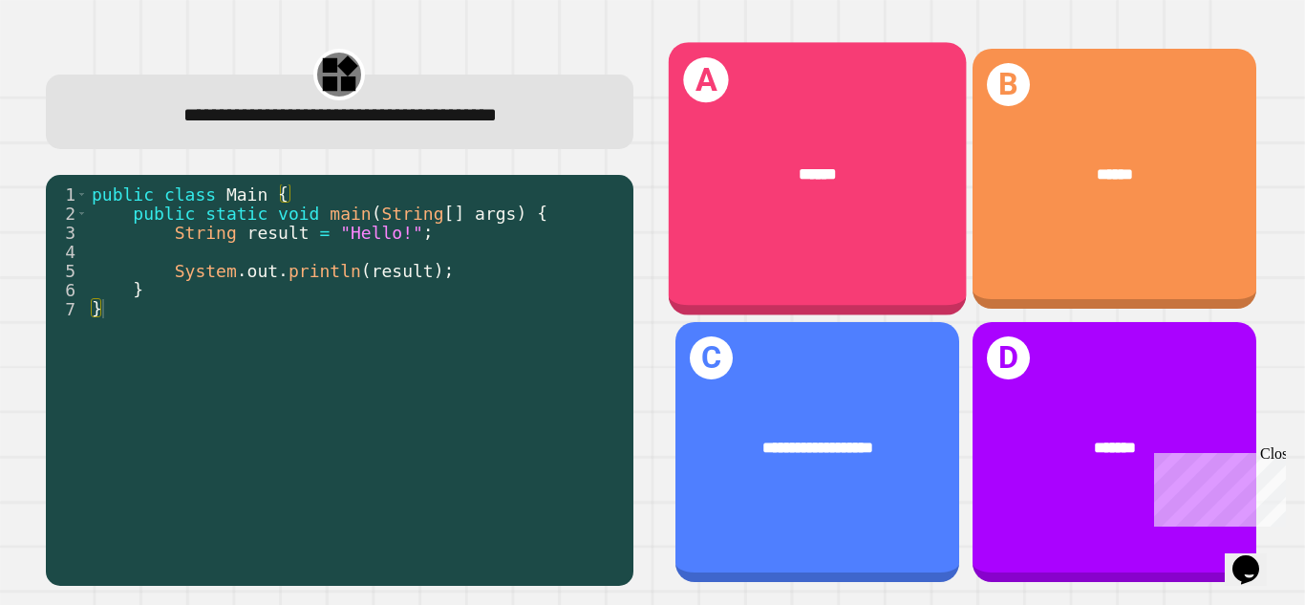
click at [823, 106] on div "A ******" at bounding box center [817, 178] width 298 height 273
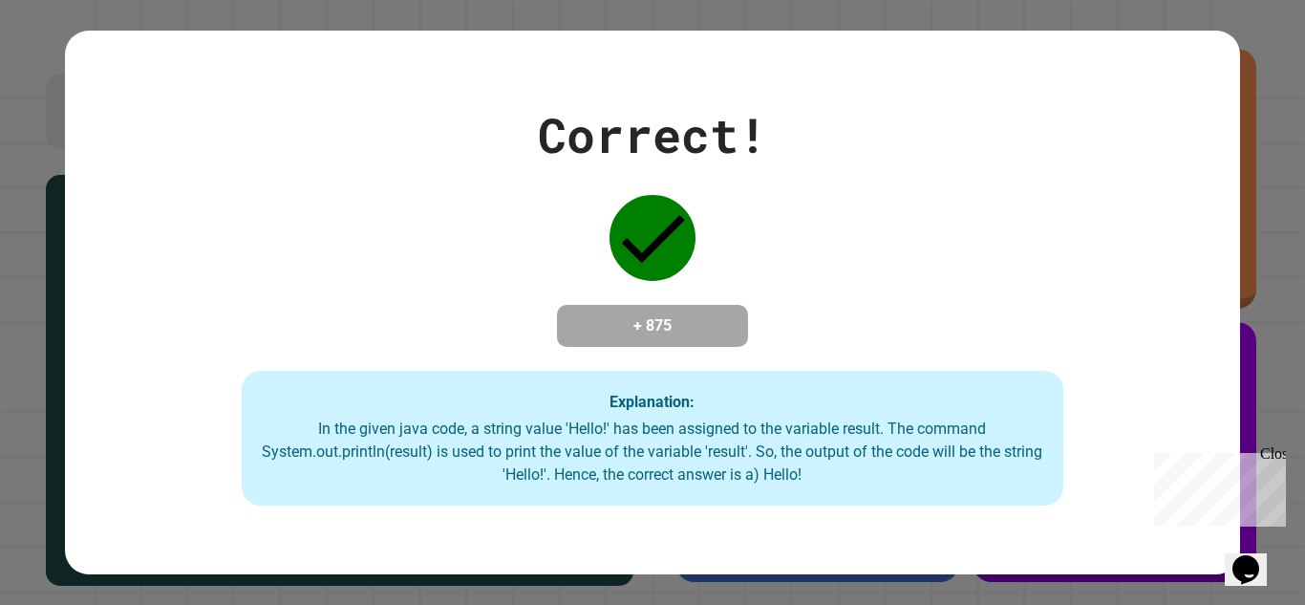
click at [823, 106] on div "Correct! + 875 Explanation: In the given java code, a string value 'Hello!' has…" at bounding box center [652, 302] width 1174 height 407
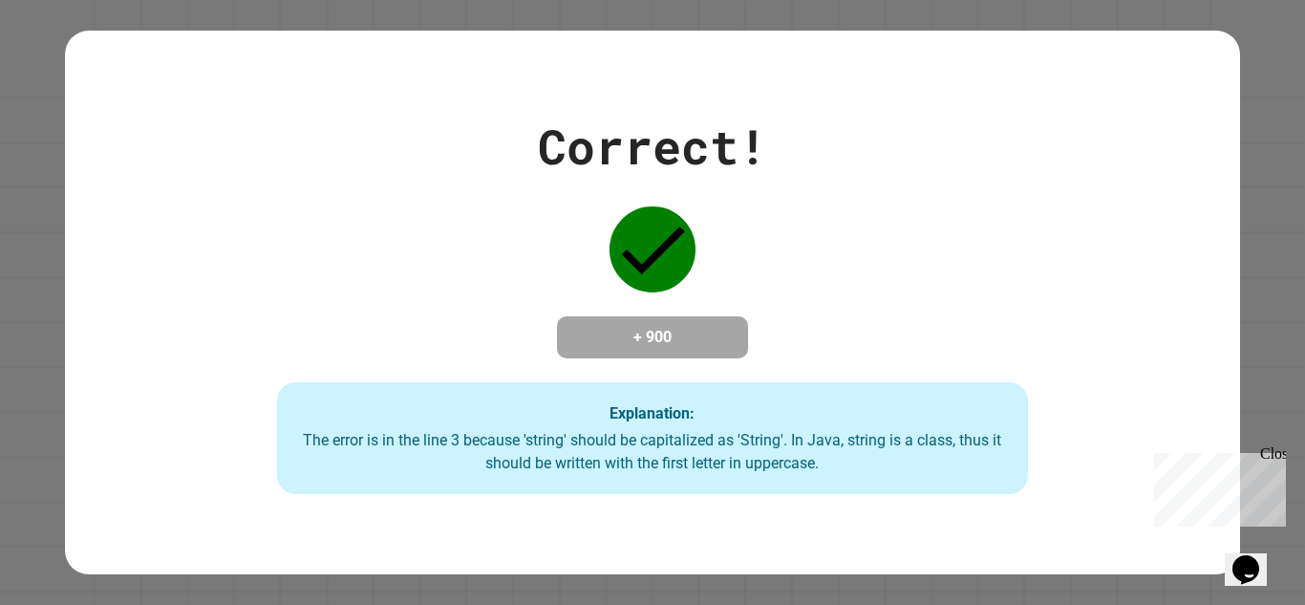
click at [732, 257] on div "Correct! + 900 Explanation: The error is in the line 3 because 'string' should …" at bounding box center [653, 303] width 1074 height 384
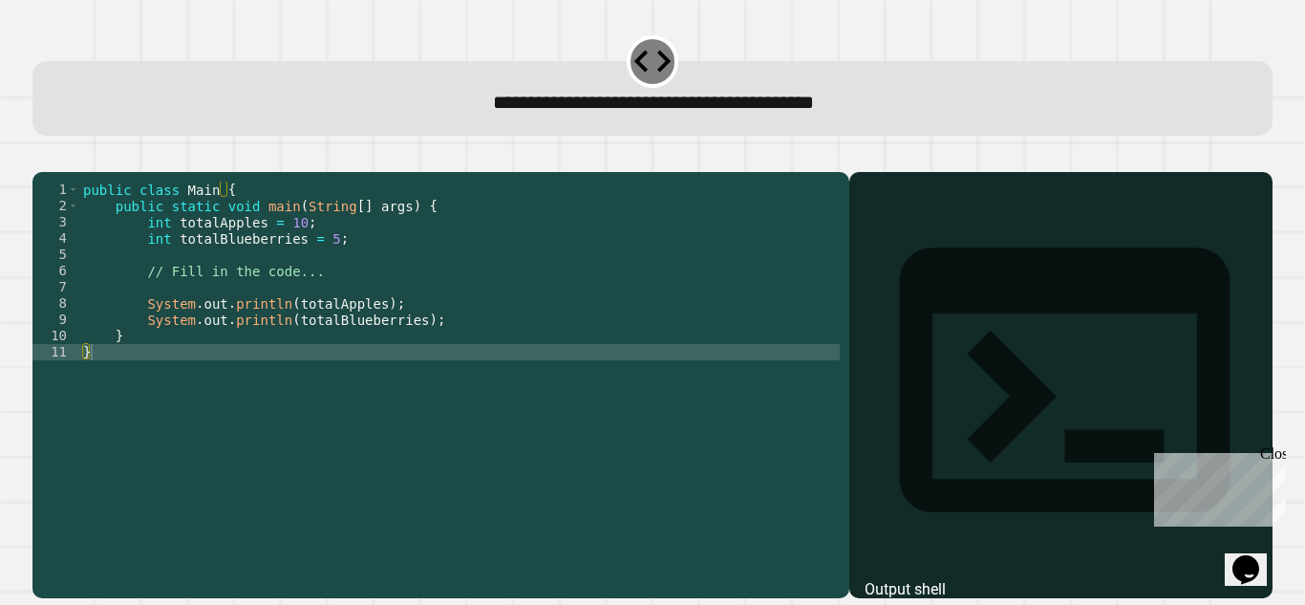
click at [320, 303] on div "public class Main { public static void main ( String [ ] args ) { int totalAppl…" at bounding box center [459, 377] width 760 height 390
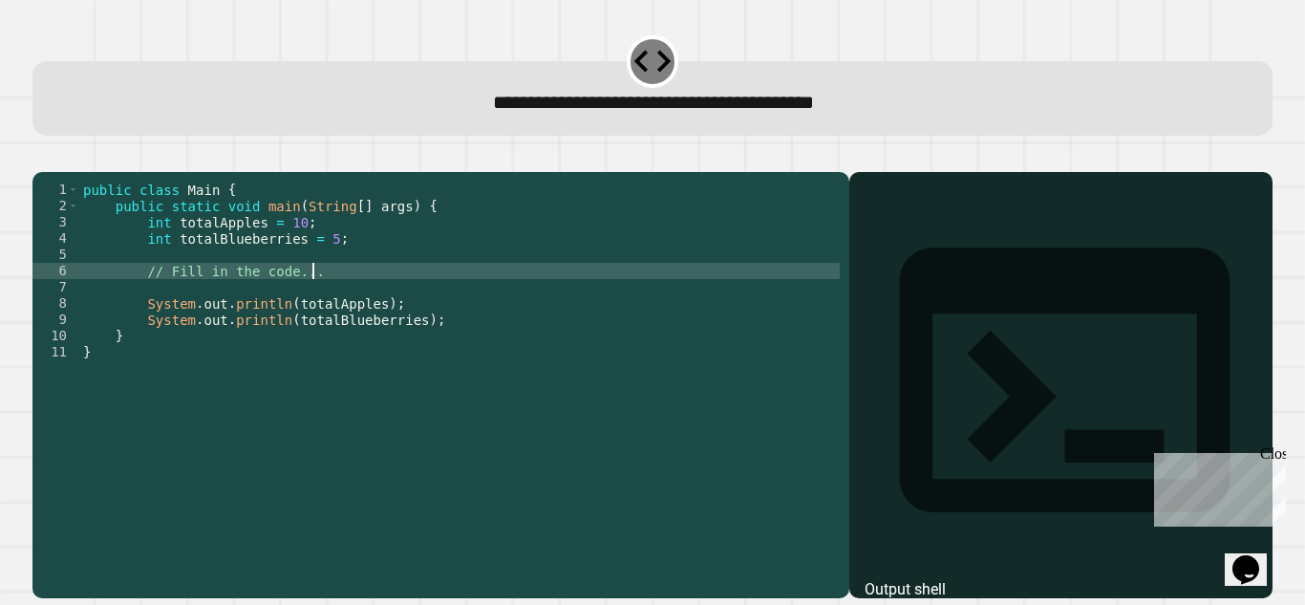
click at [320, 303] on div "public class Main { public static void main ( String [ ] args ) { int totalAppl…" at bounding box center [459, 377] width 760 height 390
type textarea "*"
click at [307, 304] on div "public class Main { public static void main ( String [ ] args ) { int totalAppl…" at bounding box center [459, 377] width 760 height 390
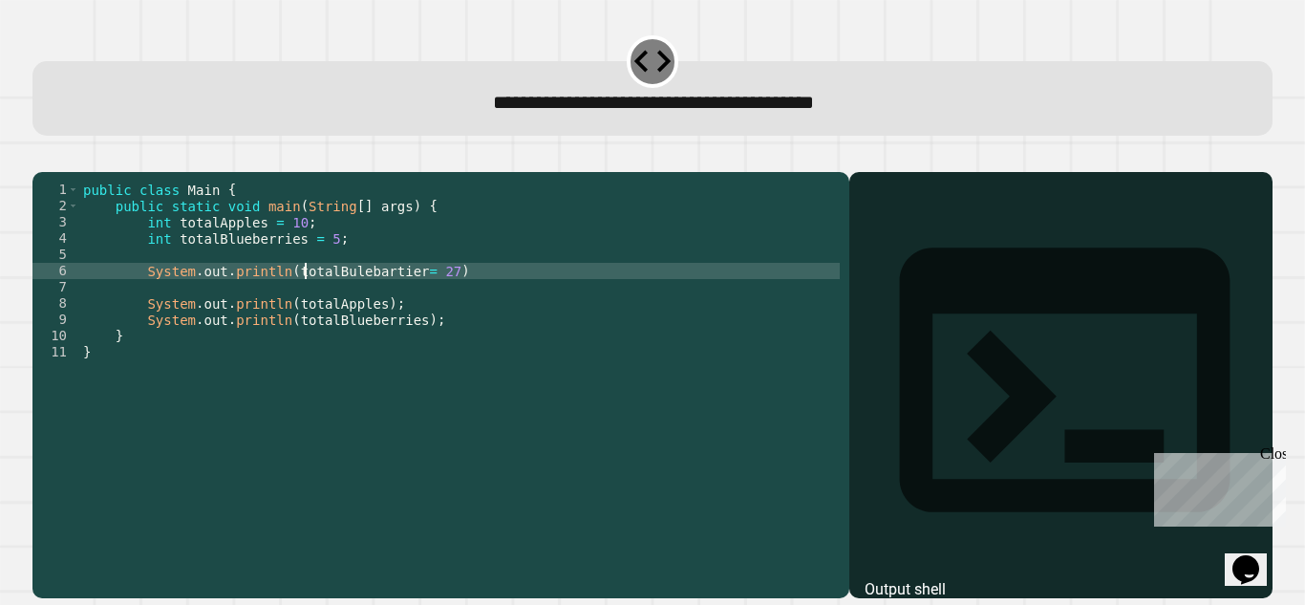
click at [42, 157] on button "button" at bounding box center [42, 157] width 0 height 0
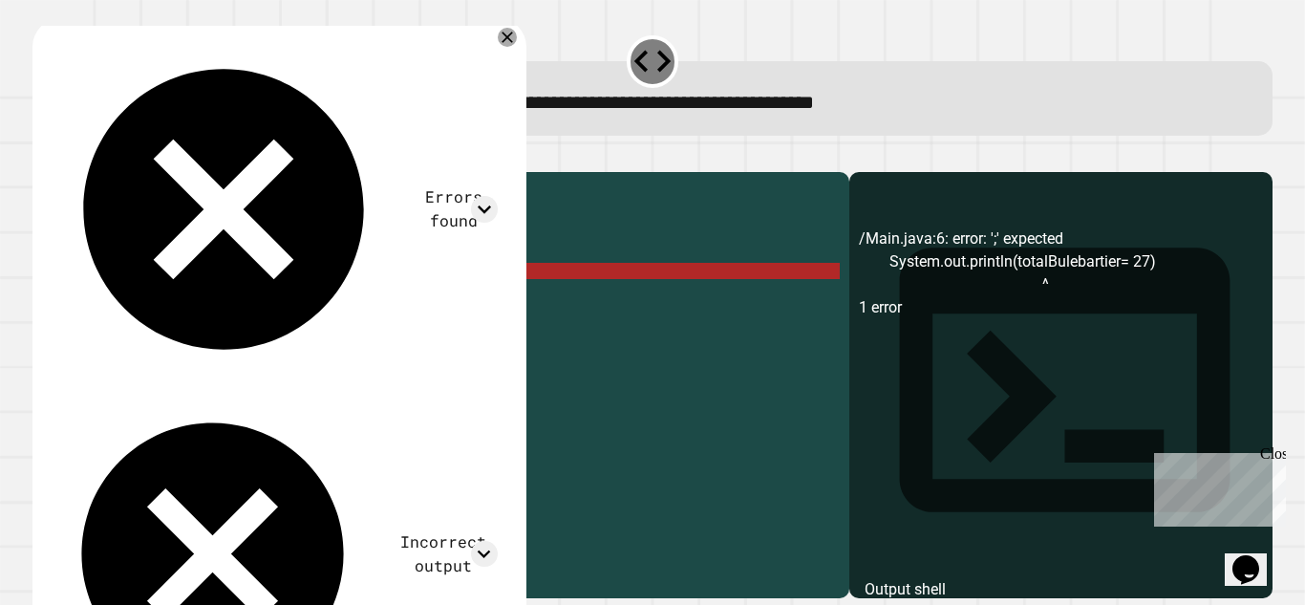
click at [419, 300] on div "public class Main { public static void main ( String [ ] args ) { int totalAppl…" at bounding box center [459, 377] width 760 height 390
click at [431, 300] on div "public class Main { public static void main ( String [ ] args ) { int totalAppl…" at bounding box center [459, 377] width 760 height 390
click at [297, 289] on div "public class Main { public static void main ( String [ ] args ) { int totalAppl…" at bounding box center [459, 377] width 760 height 390
click at [331, 298] on div "public class Main { public static void main ( String [ ] args ) { int totalAppl…" at bounding box center [459, 377] width 760 height 390
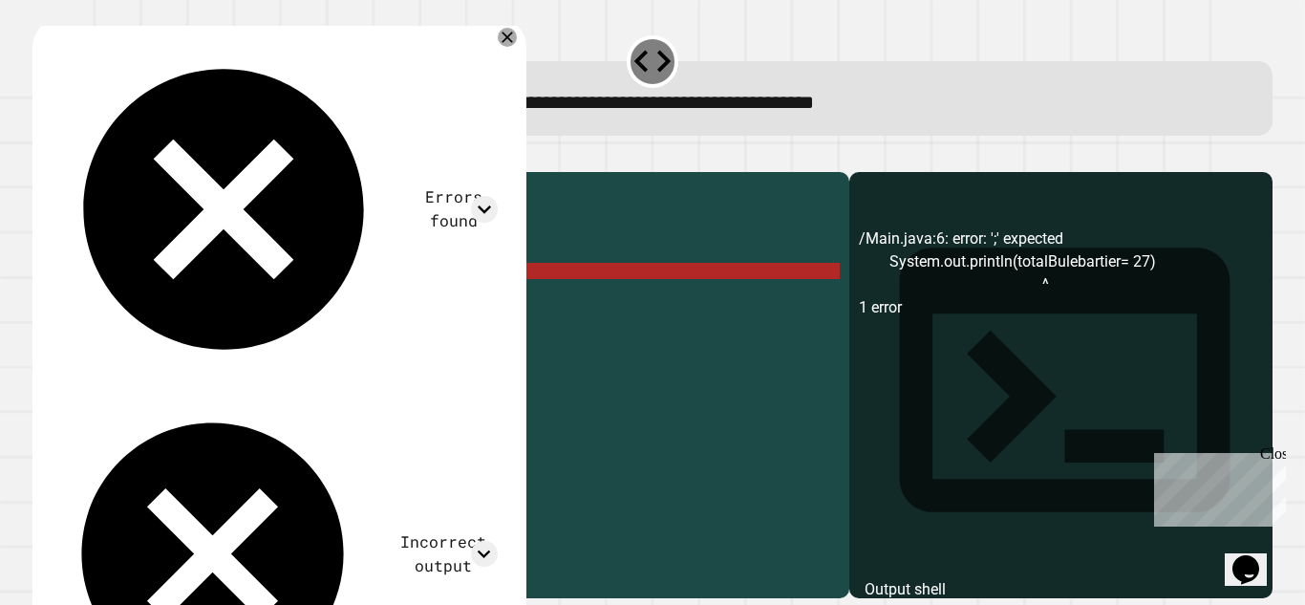
click at [331, 298] on div "public class Main { public static void main ( String [ ] args ) { int totalAppl…" at bounding box center [459, 377] width 760 height 390
click at [331, 298] on div "public class Main { public static void main ( String [ ] args ) { int totalAppl…" at bounding box center [459, 360] width 760 height 357
click at [331, 298] on div "public class Main { public static void main ( String [ ] args ) { int totalAppl…" at bounding box center [459, 377] width 760 height 390
click at [342, 295] on div "public class Main { public static void main ( String [ ] args ) { int totalAppl…" at bounding box center [459, 360] width 760 height 357
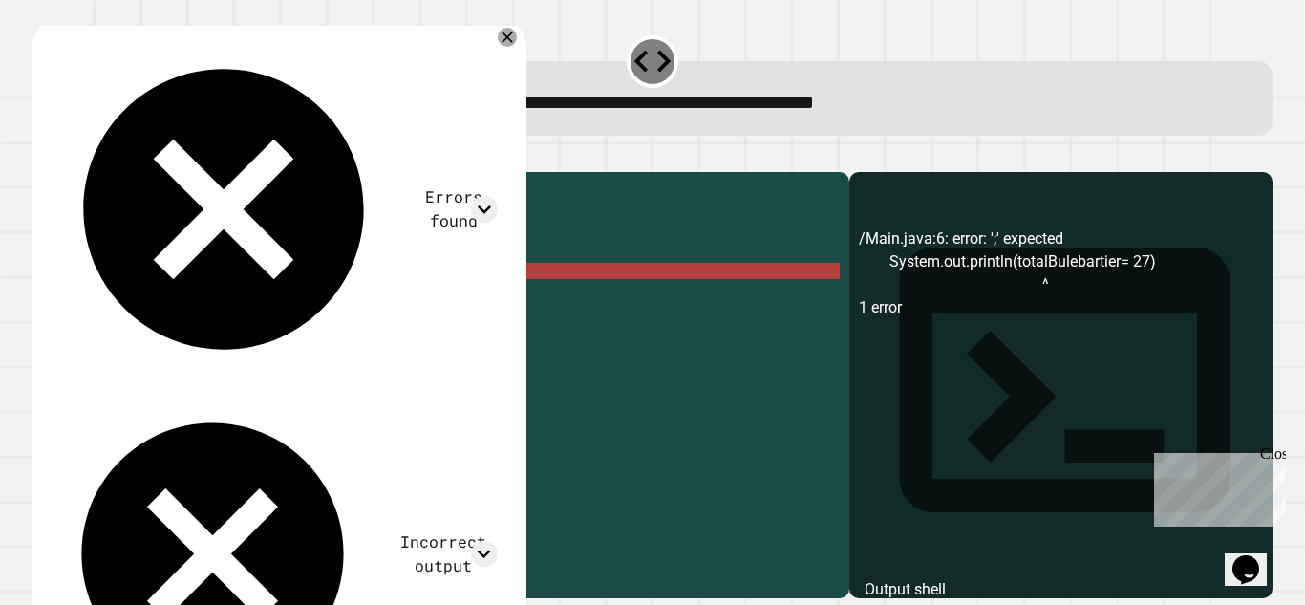
click at [342, 295] on div "public class Main { public static void main ( String [ ] args ) { int totalAppl…" at bounding box center [459, 377] width 760 height 390
click at [342, 295] on div "public class Main { public static void main ( String [ ] args ) { int totalAppl…" at bounding box center [459, 360] width 760 height 357
click at [410, 298] on div "public class Main { public static void main ( String [ ] args ) { int totalAppl…" at bounding box center [459, 377] width 760 height 390
click at [439, 301] on div "public class Main { public static void main ( String [ ] args ) { int totalAppl…" at bounding box center [459, 377] width 760 height 390
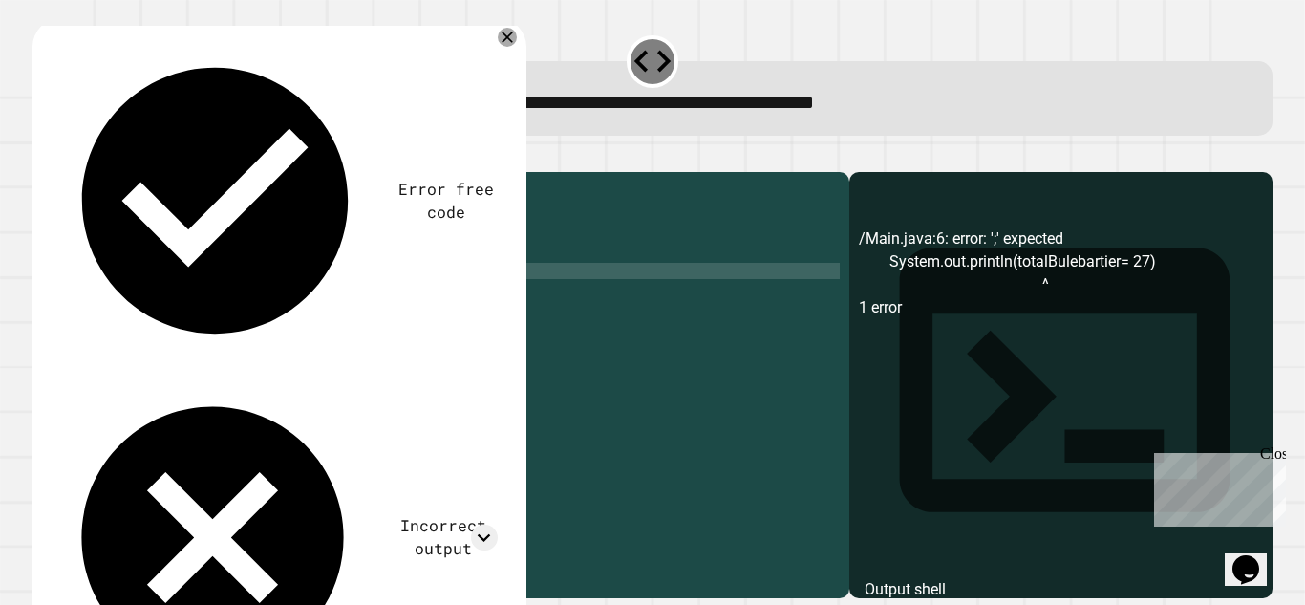
type textarea "**********"
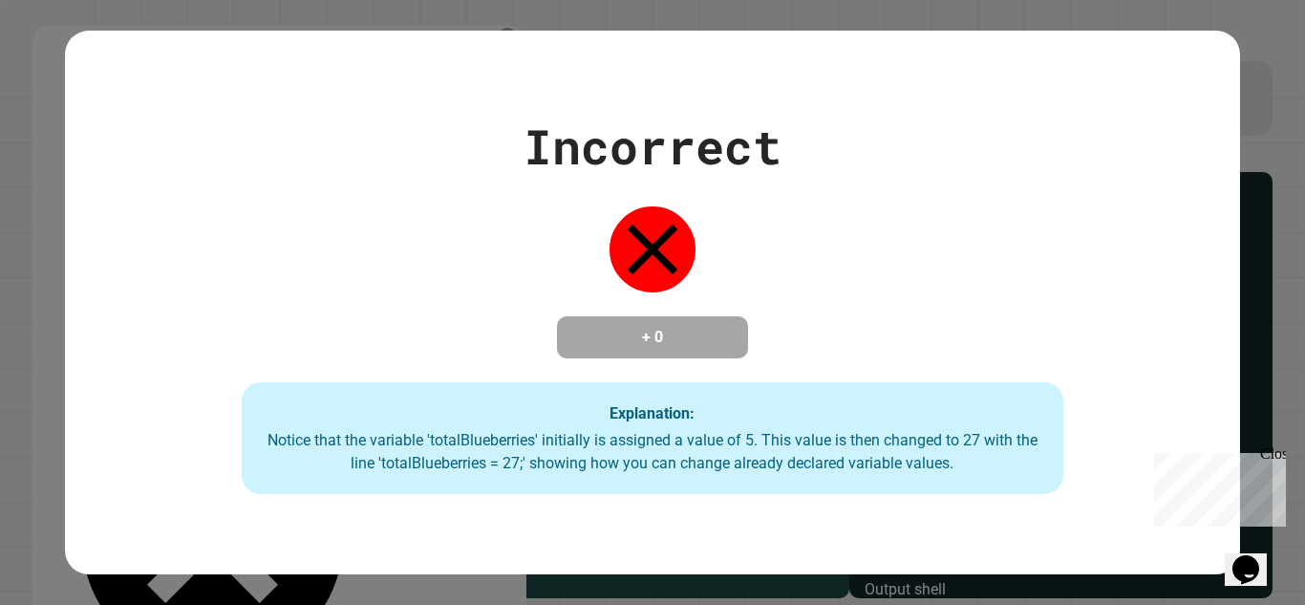
click at [514, 289] on div "Incorrect + 0 Explanation: Notice that the variable 'totalBlueberries' initiall…" at bounding box center [652, 303] width 1174 height 384
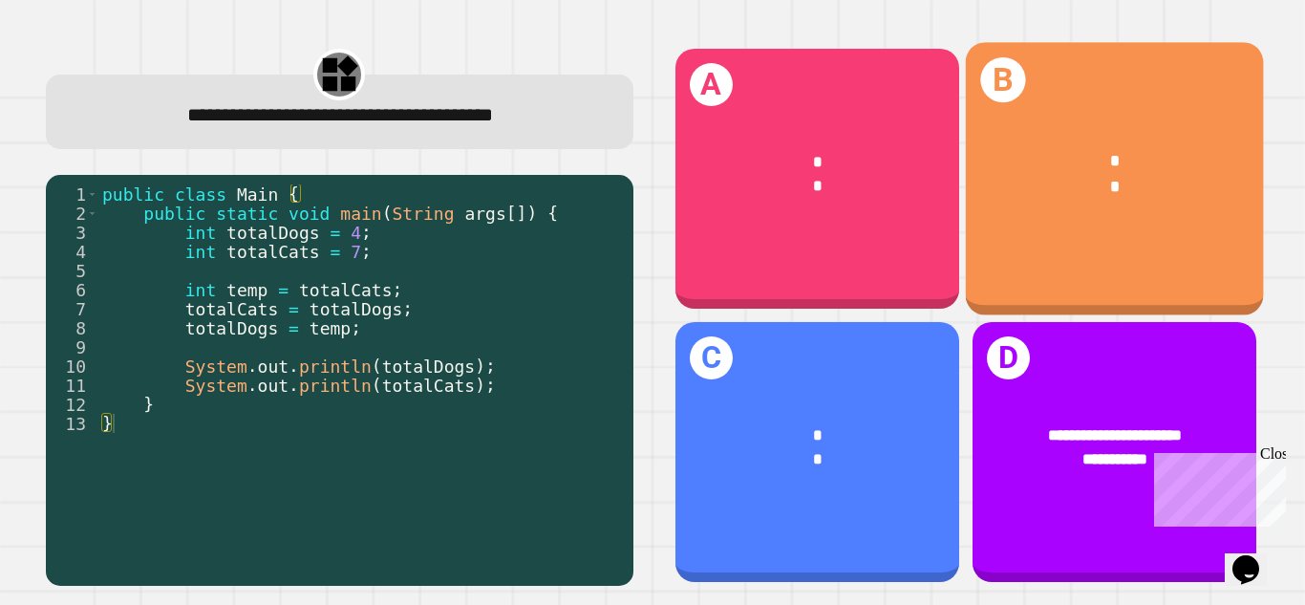
click at [1000, 245] on div "B * *" at bounding box center [1114, 178] width 298 height 273
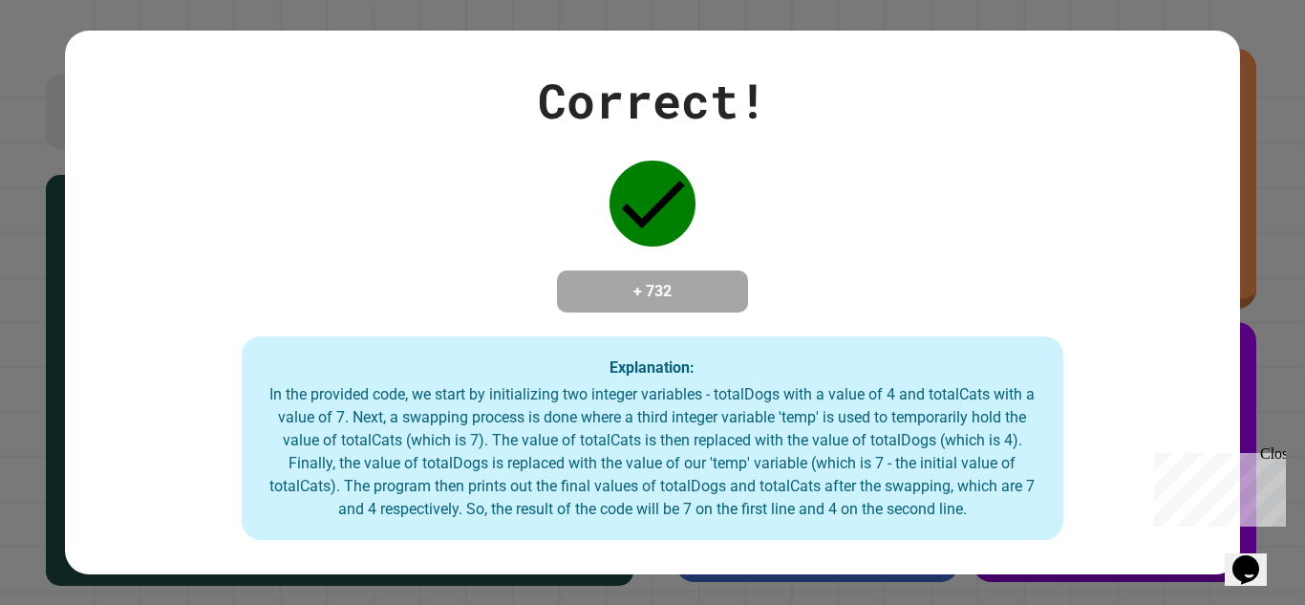
click at [1000, 245] on div "Correct! + 732 Explanation: In the provided code, we start by initializing two …" at bounding box center [652, 303] width 1174 height 476
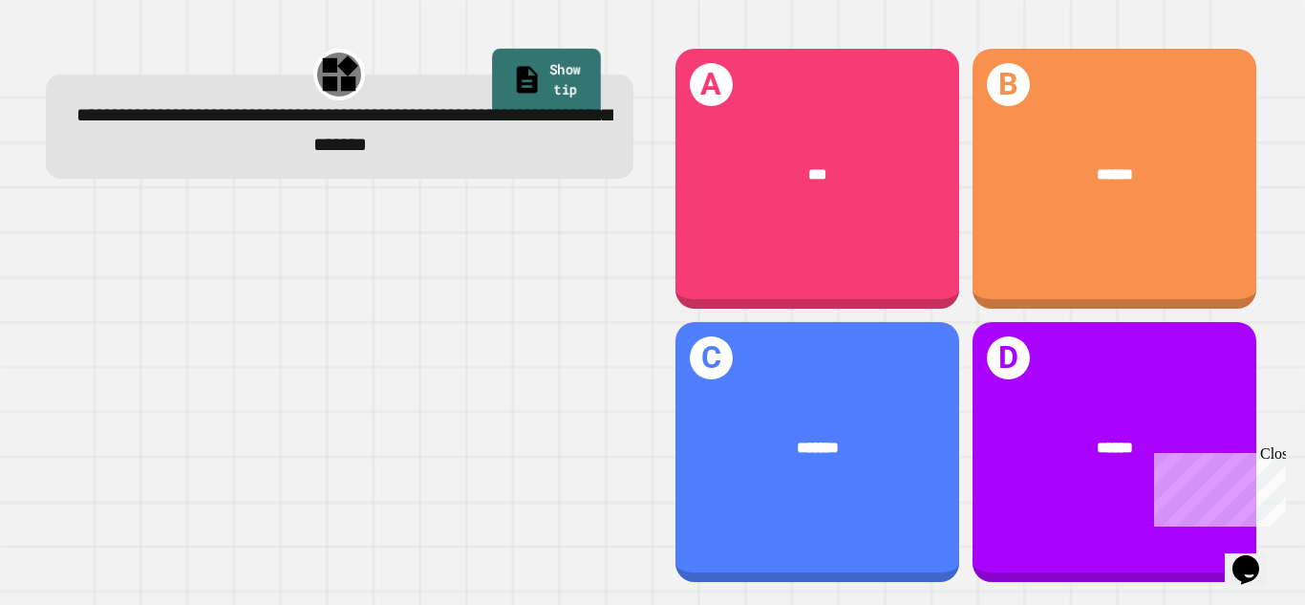
click at [558, 84] on link "Show tip" at bounding box center [546, 82] width 109 height 67
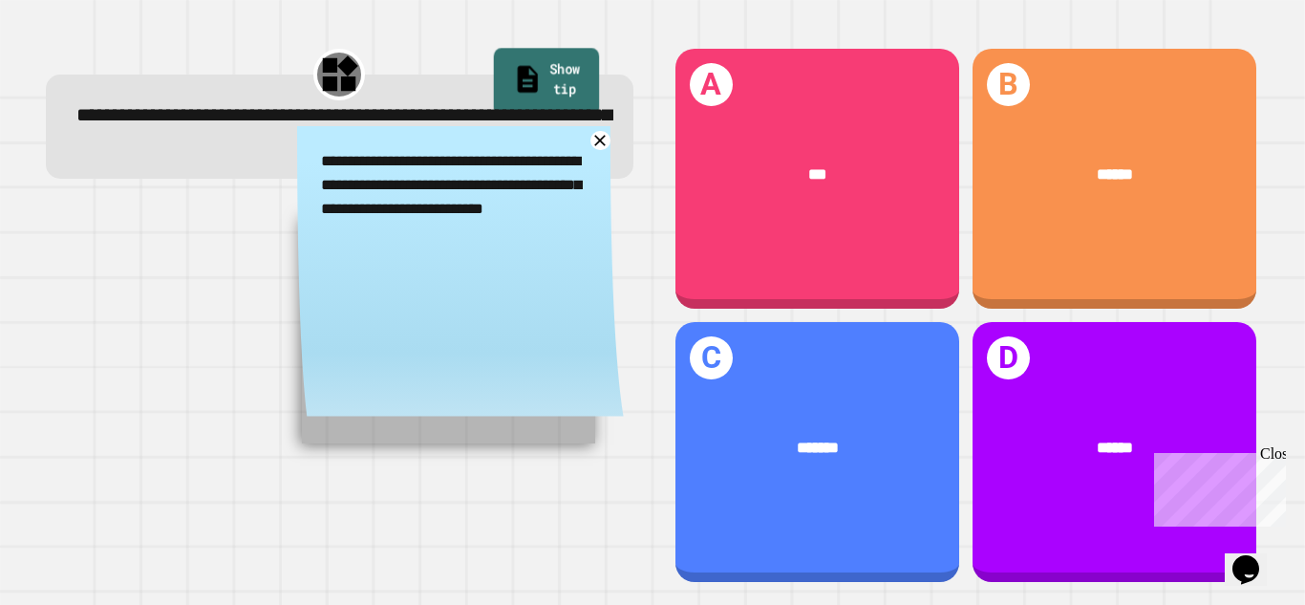
click at [558, 84] on link "Show tip" at bounding box center [545, 81] width 105 height 67
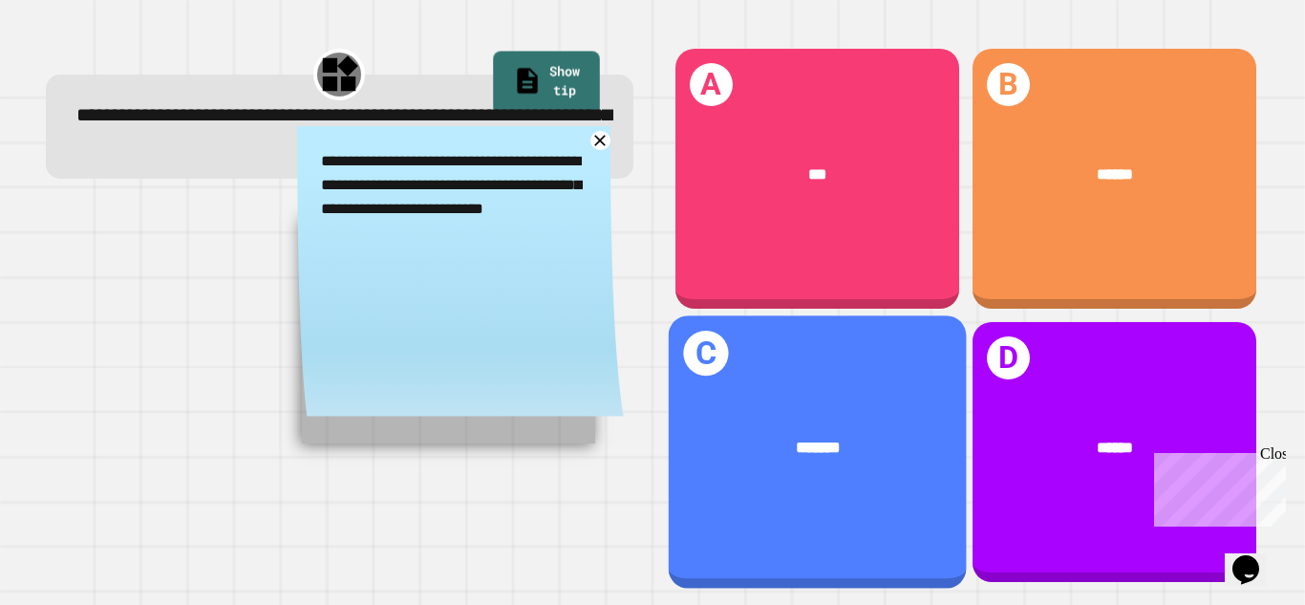
click at [844, 355] on div "C *******" at bounding box center [817, 451] width 298 height 273
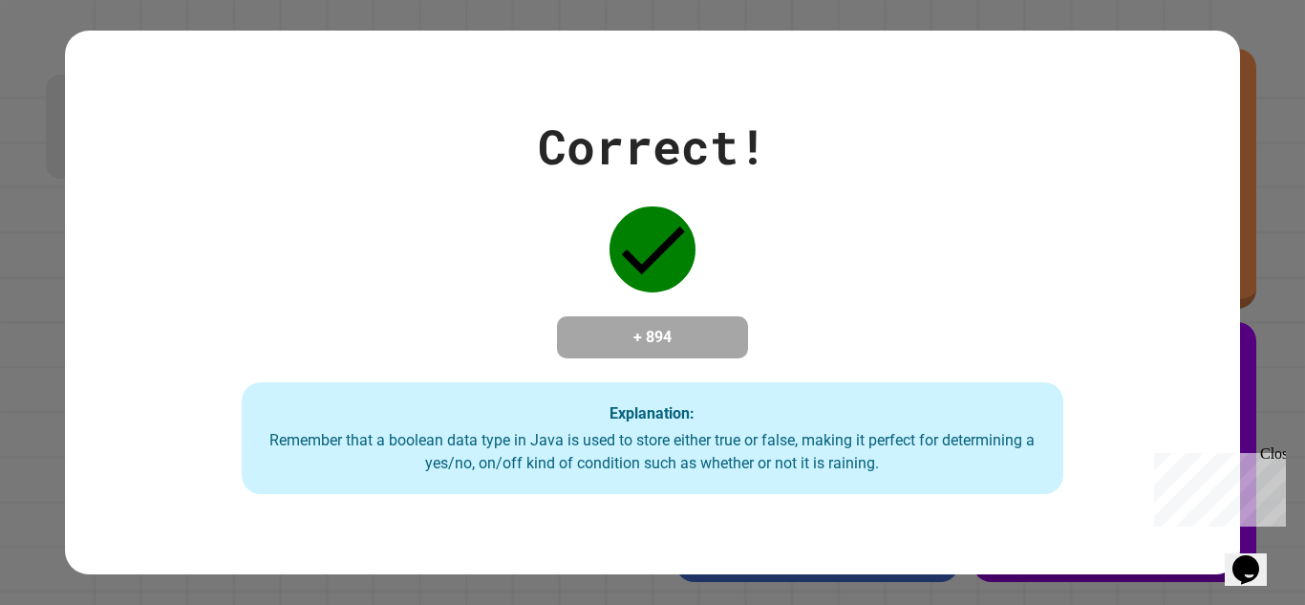
click at [844, 355] on div "Correct! + 894 Explanation: Remember that a boolean data type in Java is used t…" at bounding box center [652, 303] width 1174 height 384
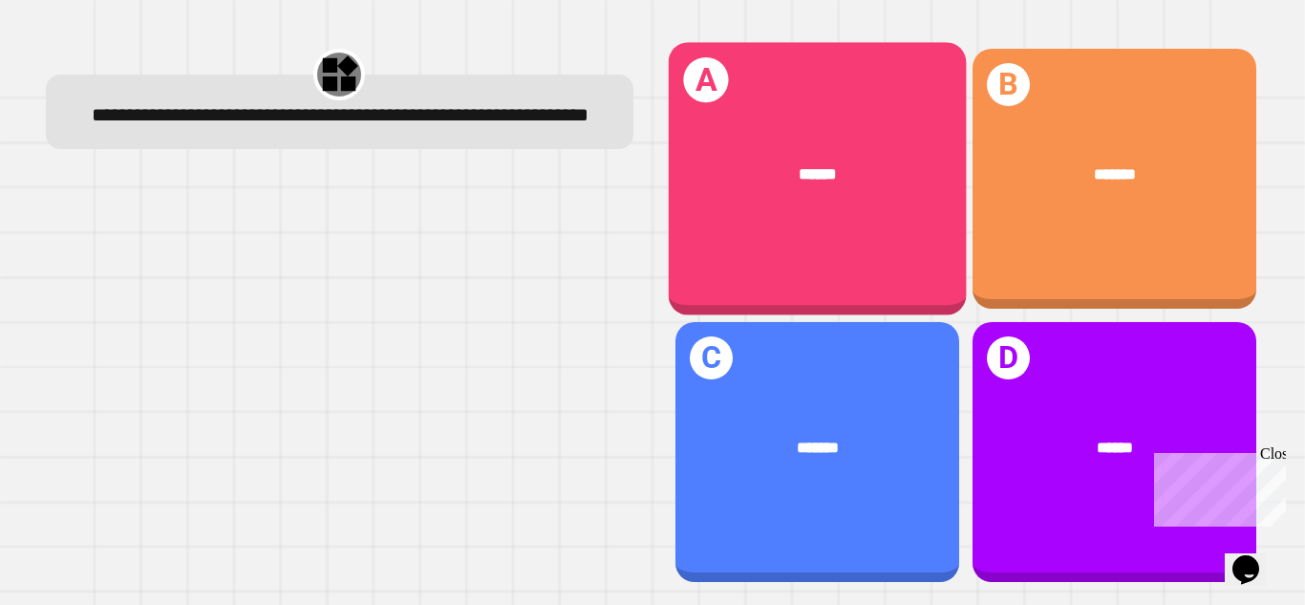
click at [877, 269] on div "A ******" at bounding box center [817, 178] width 298 height 273
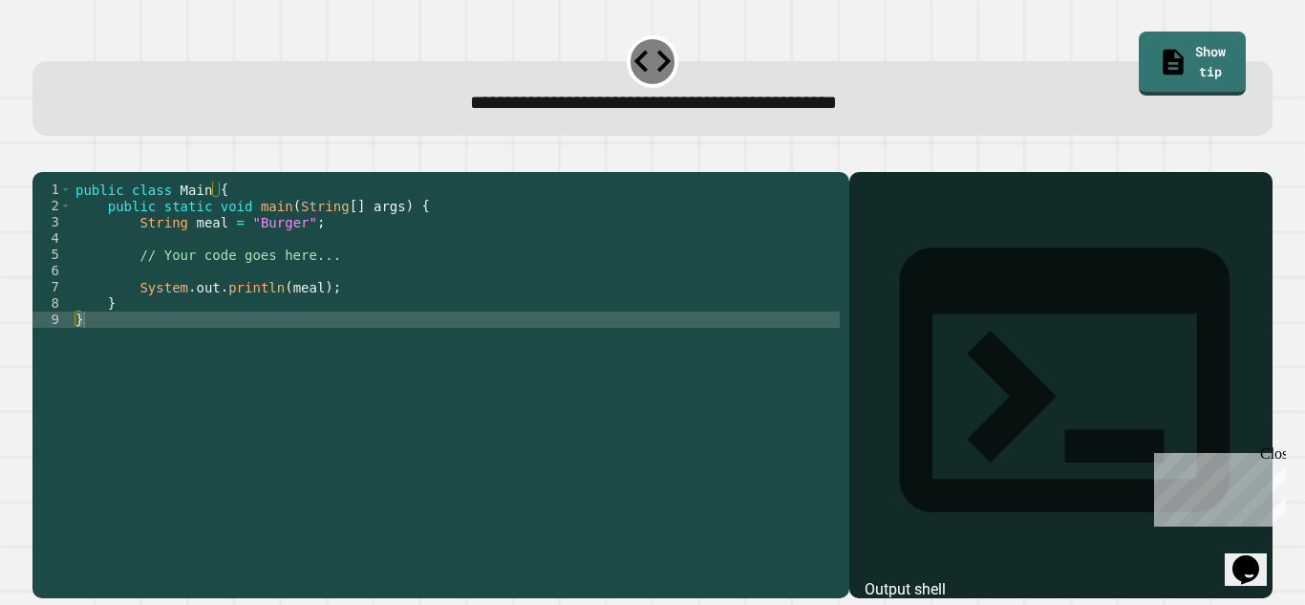
click at [270, 280] on div "public class Main { public static void main ( String [ ] args ) { String meal =…" at bounding box center [456, 377] width 768 height 390
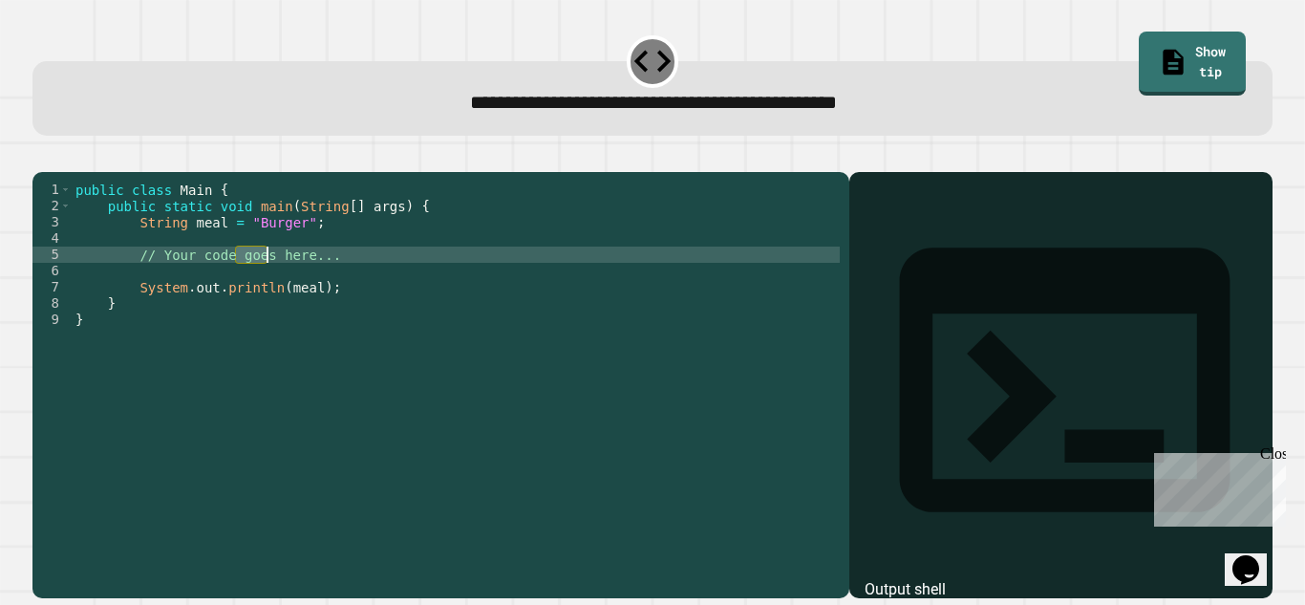
click at [270, 280] on div "public class Main { public static void main ( String [ ] args ) { String meal =…" at bounding box center [456, 377] width 768 height 390
click at [270, 280] on div "public class Main { public static void main ( String [ ] args ) { String meal =…" at bounding box center [456, 360] width 768 height 357
click at [270, 280] on div "public class Main { public static void main ( String [ ] args ) { String meal =…" at bounding box center [456, 377] width 768 height 390
click at [270, 280] on div "public class Main { public static void main ( String [ ] args ) { String meal =…" at bounding box center [456, 360] width 768 height 357
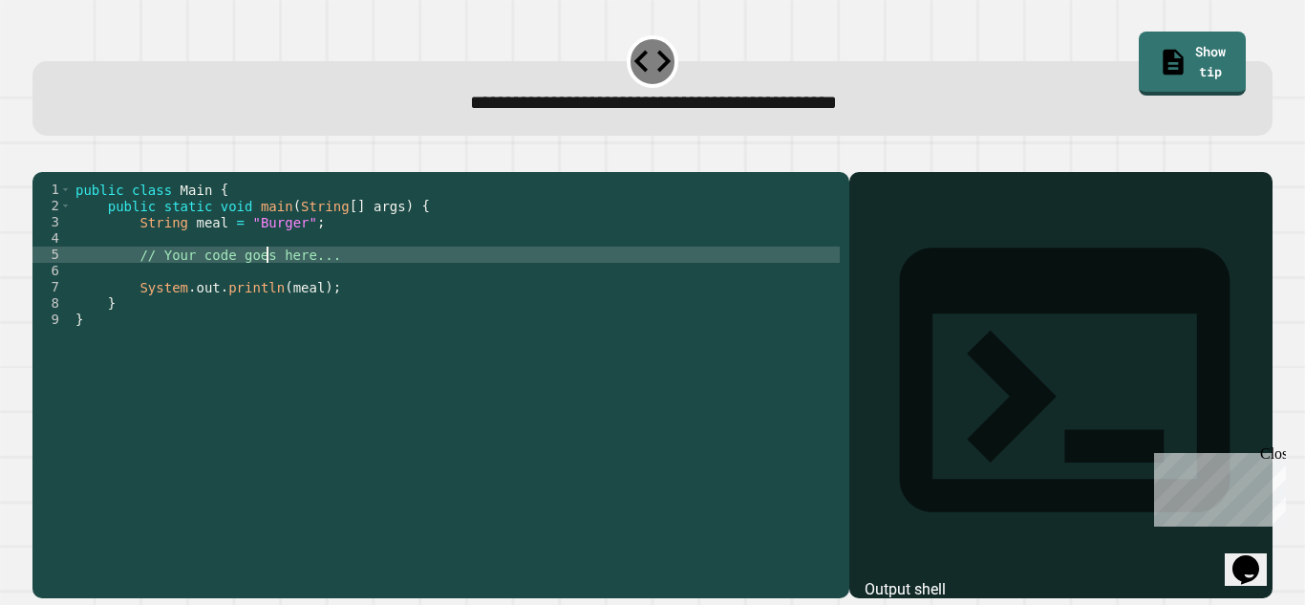
click at [270, 280] on div "public class Main { public static void main ( String [ ] args ) { String meal =…" at bounding box center [456, 377] width 768 height 390
click at [329, 279] on div "public class Main { public static void main ( String [ ] args ) { String meal =…" at bounding box center [456, 360] width 768 height 357
click at [329, 279] on div "public class Main { public static void main ( String [ ] args ) { String meal =…" at bounding box center [456, 377] width 768 height 390
type textarea "*"
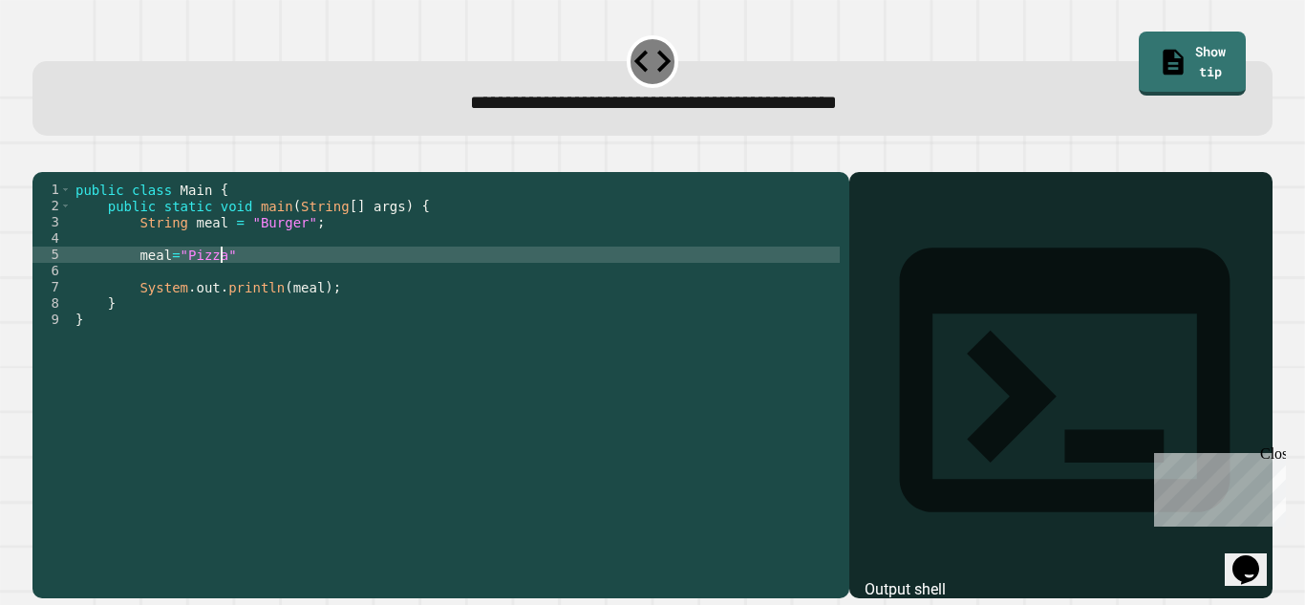
scroll to position [0, 17]
click at [42, 157] on button "button" at bounding box center [42, 157] width 0 height 0
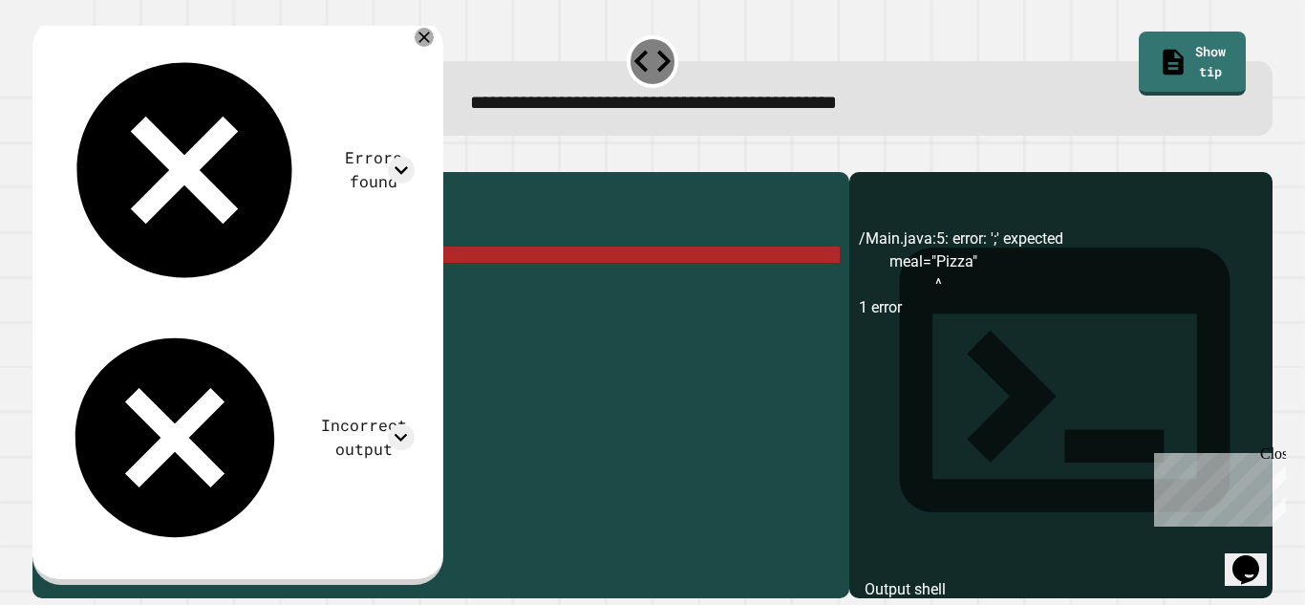
click at [150, 285] on div "public class Main { public static void main ( String [ ] args ) { String meal =…" at bounding box center [456, 377] width 768 height 390
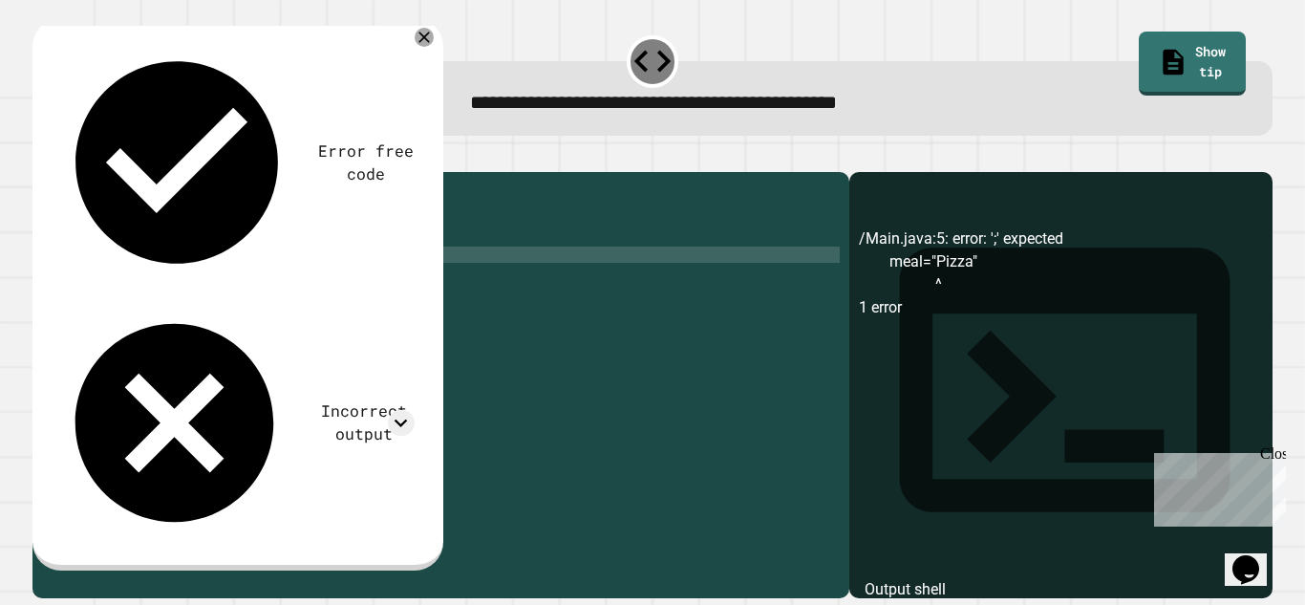
scroll to position [0, 15]
click at [60, 169] on icon "button" at bounding box center [55, 167] width 11 height 13
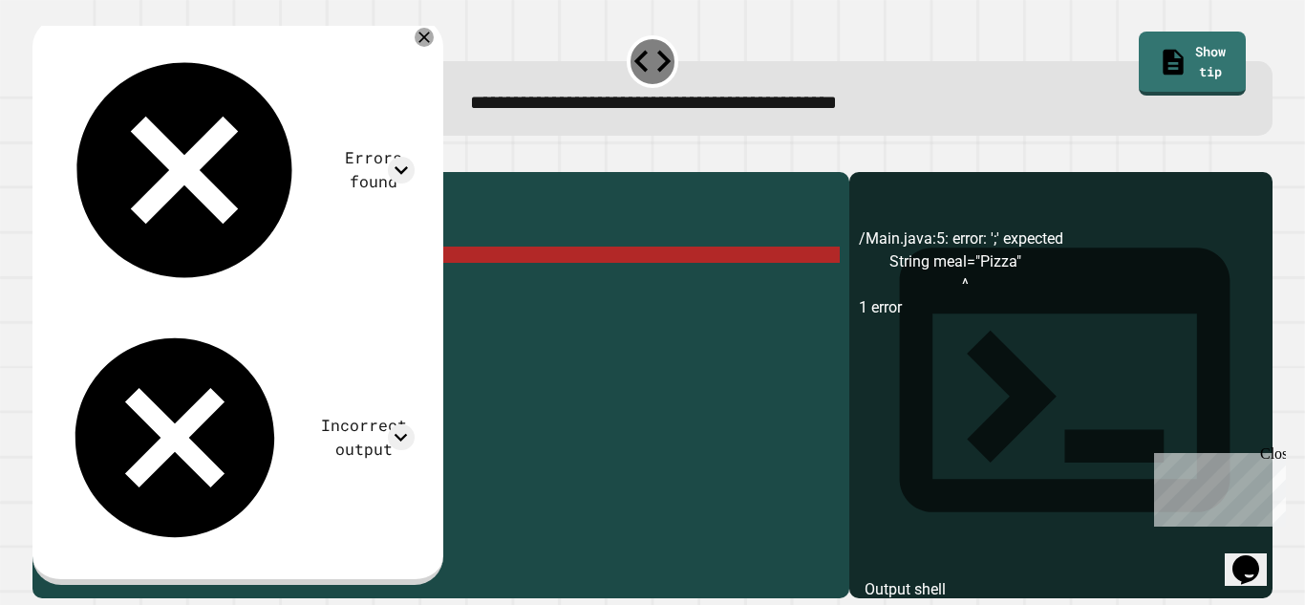
click at [240, 286] on div "public class Main { public static void main ( String [ ] args ) { String meal =…" at bounding box center [456, 377] width 768 height 390
click at [224, 282] on div "public class Main { public static void main ( String [ ] args ) { String meal =…" at bounding box center [456, 377] width 768 height 390
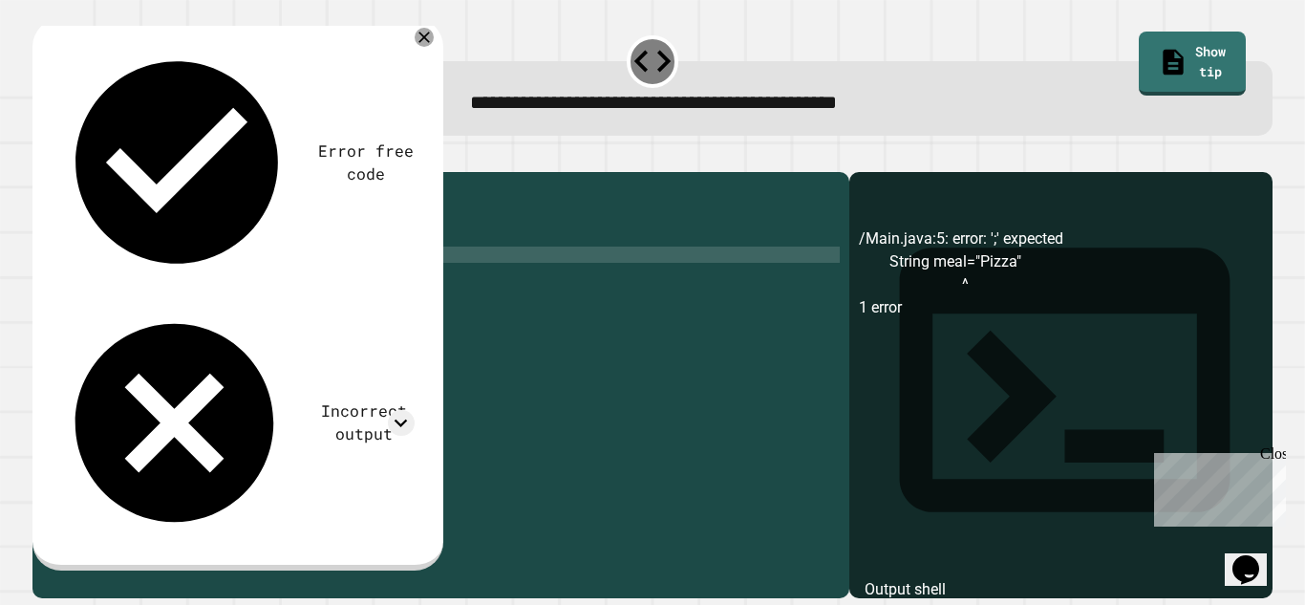
scroll to position [0, 22]
click at [304, 280] on div "public class Main { public static void main ( String [ ] args ) { String meal =…" at bounding box center [456, 377] width 768 height 390
click at [42, 157] on button "button" at bounding box center [42, 157] width 0 height 0
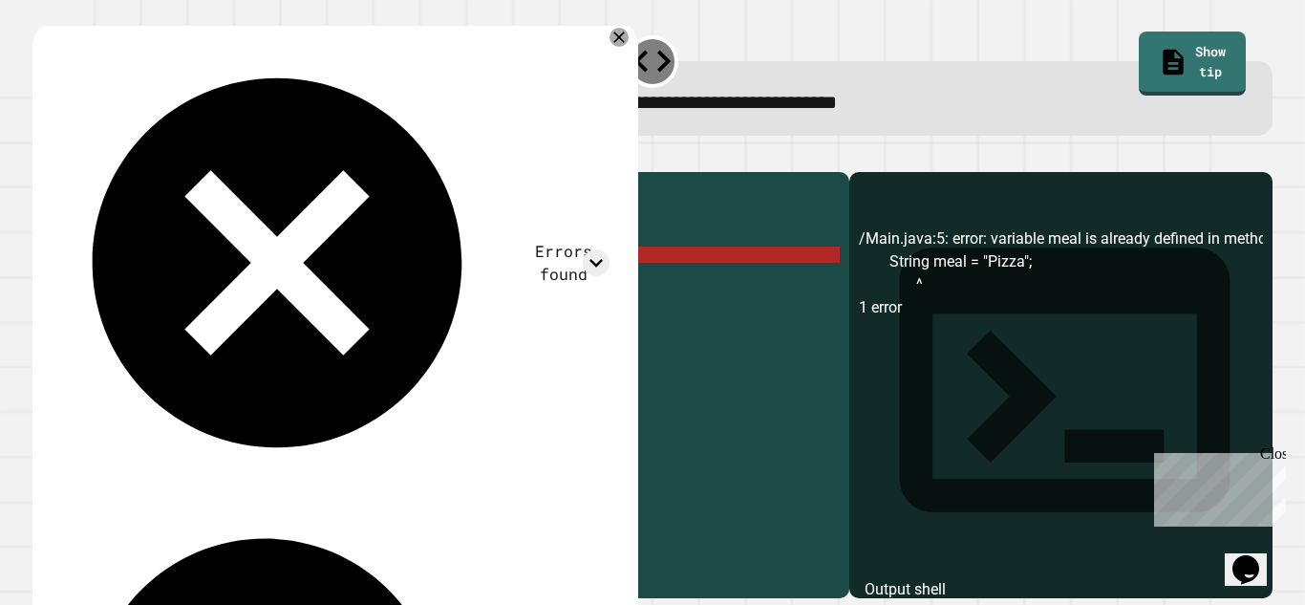
click at [290, 286] on div "public class Main { public static void main ( String [ ] args ) { String meal =…" at bounding box center [456, 377] width 768 height 390
click at [258, 288] on div "public class Main { public static void main ( String [ ] args ) { String meal =…" at bounding box center [456, 377] width 768 height 390
click at [297, 288] on div "public class Main { public static void main ( String [ ] args ) { String meal =…" at bounding box center [456, 377] width 768 height 390
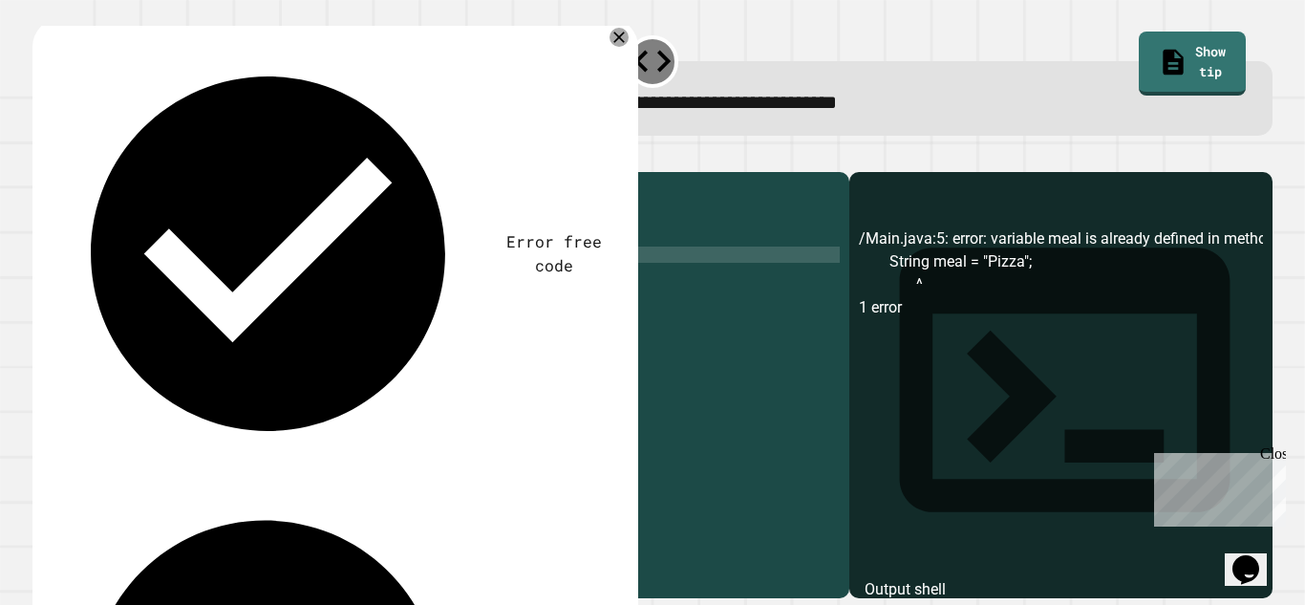
click at [85, 171] on div at bounding box center [652, 160] width 1240 height 23
click at [42, 157] on icon "button" at bounding box center [42, 157] width 0 height 0
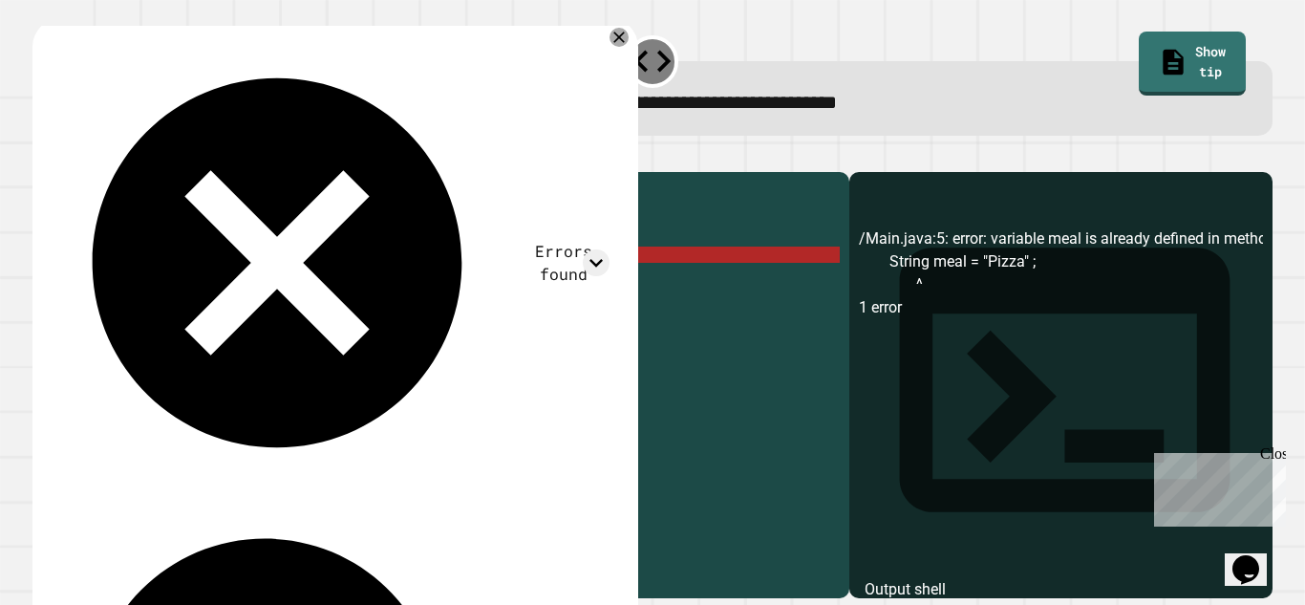
click at [188, 272] on div "public class Main { public static void main ( String [ ] args ) { String meal =…" at bounding box center [456, 377] width 768 height 390
click at [188, 276] on div "public class Main { public static void main ( String [ ] args ) { String meal =…" at bounding box center [456, 377] width 768 height 390
click at [189, 280] on div "public class Main { public static void main ( String [ ] args ) { String meal =…" at bounding box center [456, 377] width 768 height 390
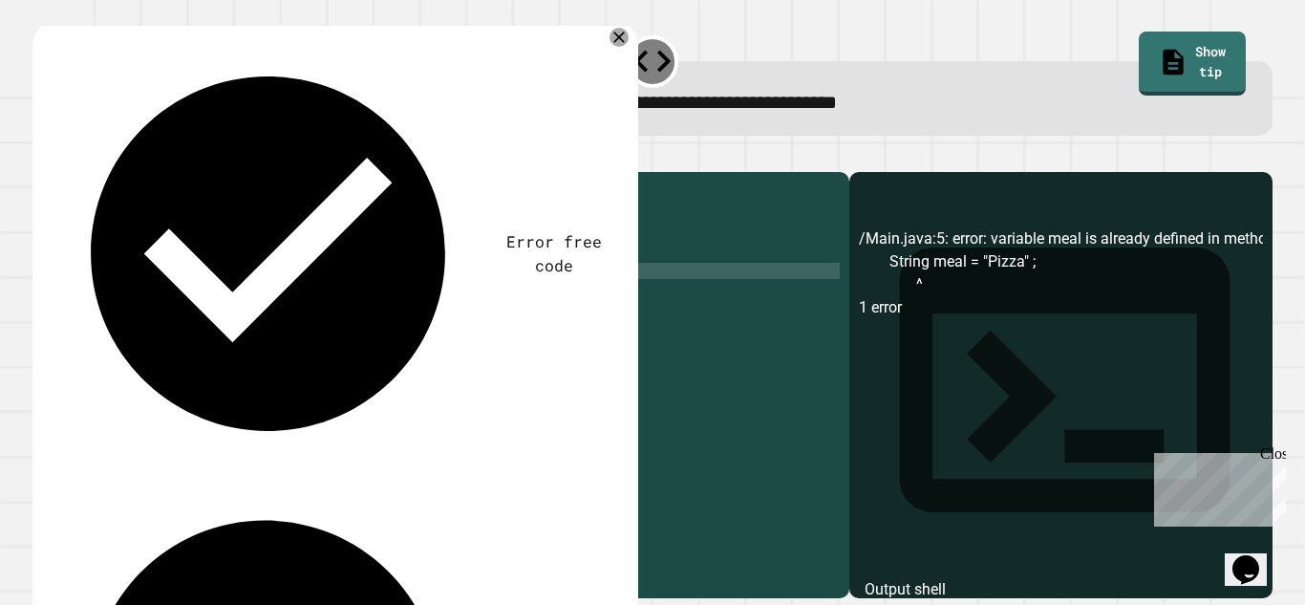
scroll to position [0, 9]
type textarea "**********"
click at [50, 147] on div "**********" at bounding box center [652, 373] width 1253 height 462
click at [42, 157] on button "button" at bounding box center [42, 157] width 0 height 0
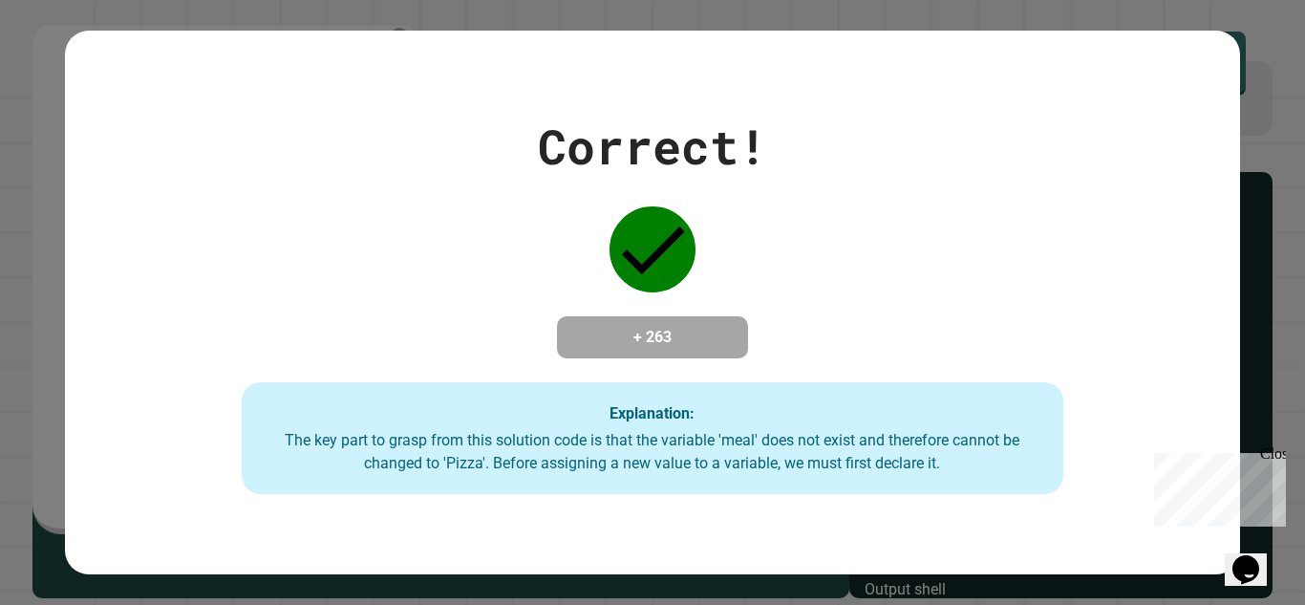
click at [54, 153] on div "Correct! + 263 Explanation: The key part to grasp from this solution code is th…" at bounding box center [652, 302] width 1305 height 605
click at [265, 197] on div "Correct! + 263 Explanation: The key part to grasp from this solution code is th…" at bounding box center [652, 303] width 1174 height 384
